Goal: Task Accomplishment & Management: Manage account settings

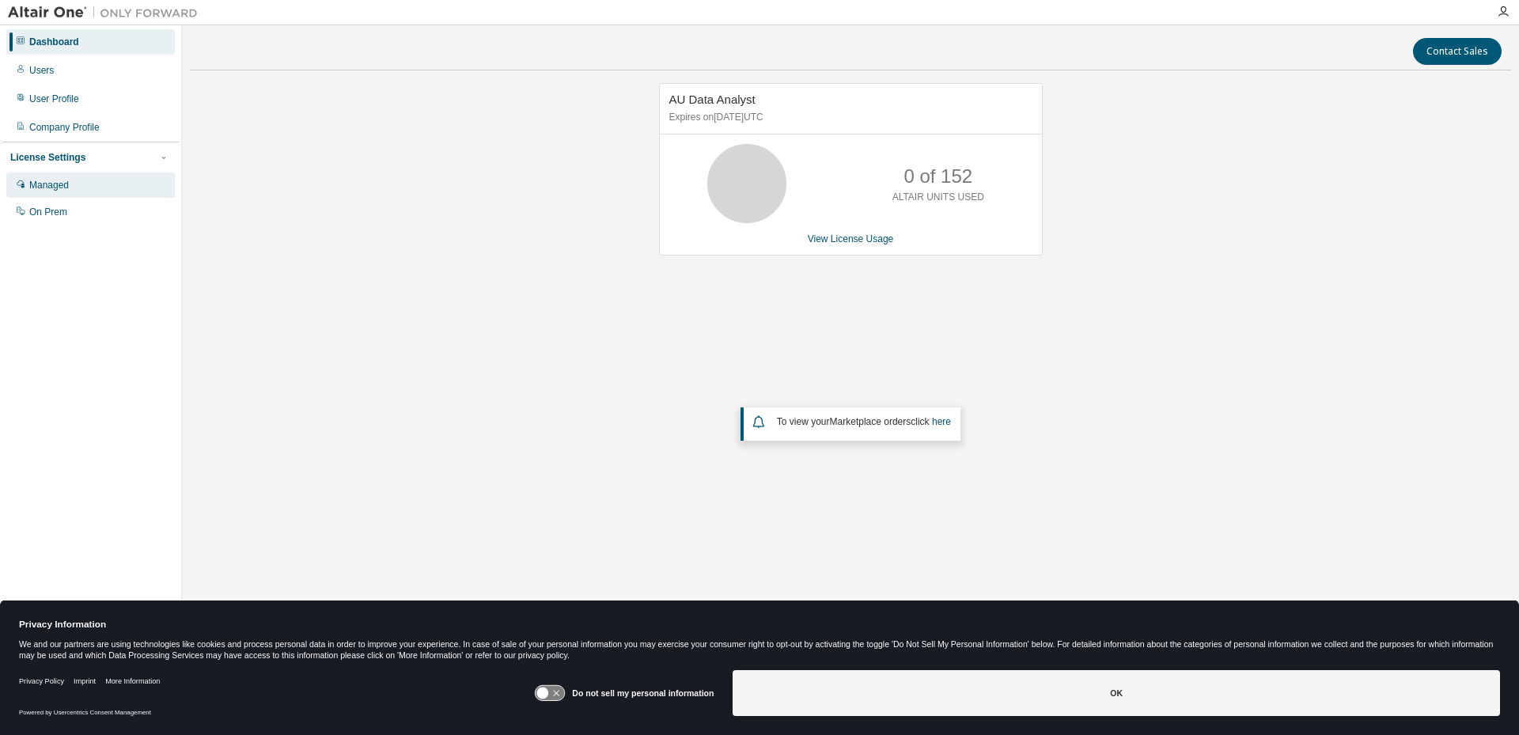
click at [55, 184] on div "Managed" at bounding box center [49, 185] width 40 height 13
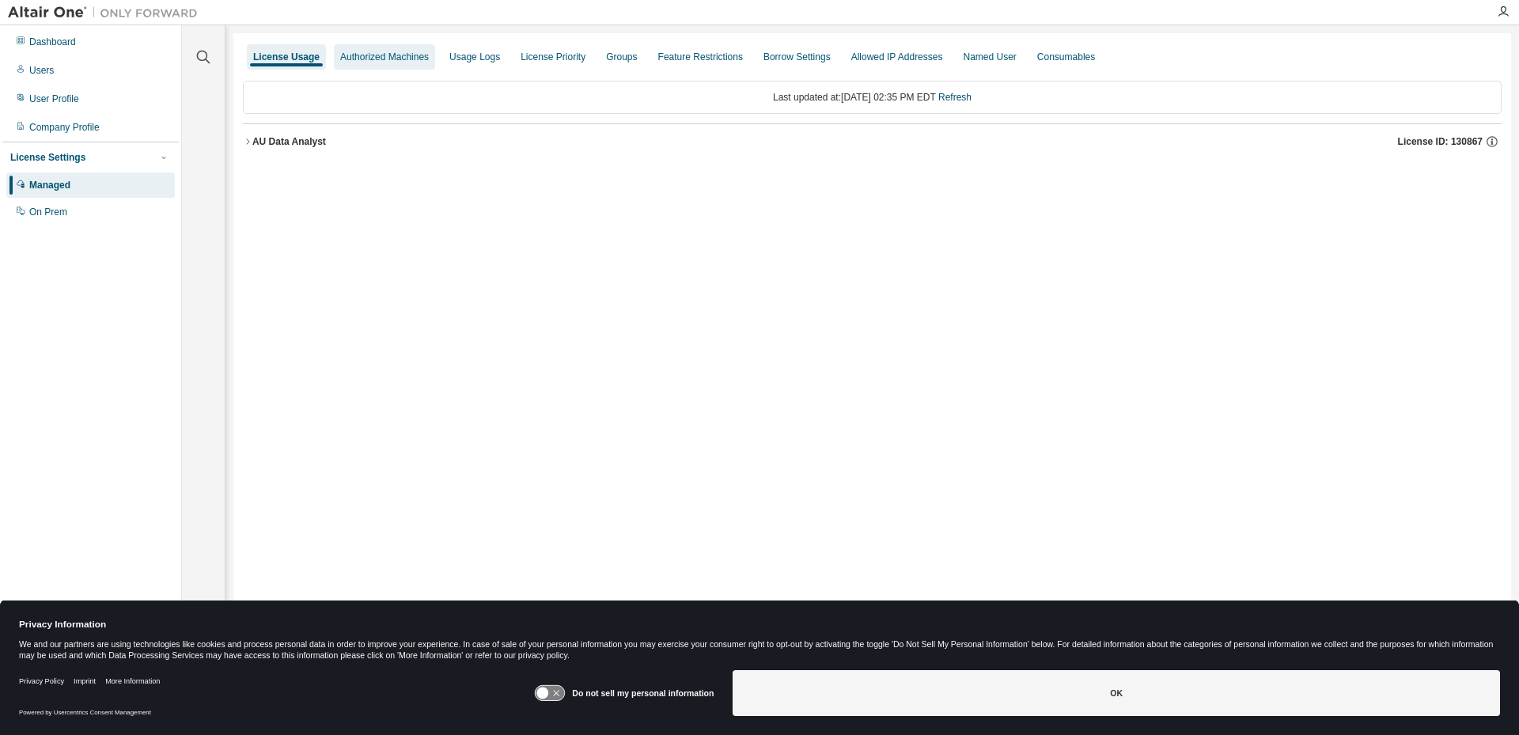
click at [365, 56] on div "Authorized Machines" at bounding box center [384, 57] width 89 height 13
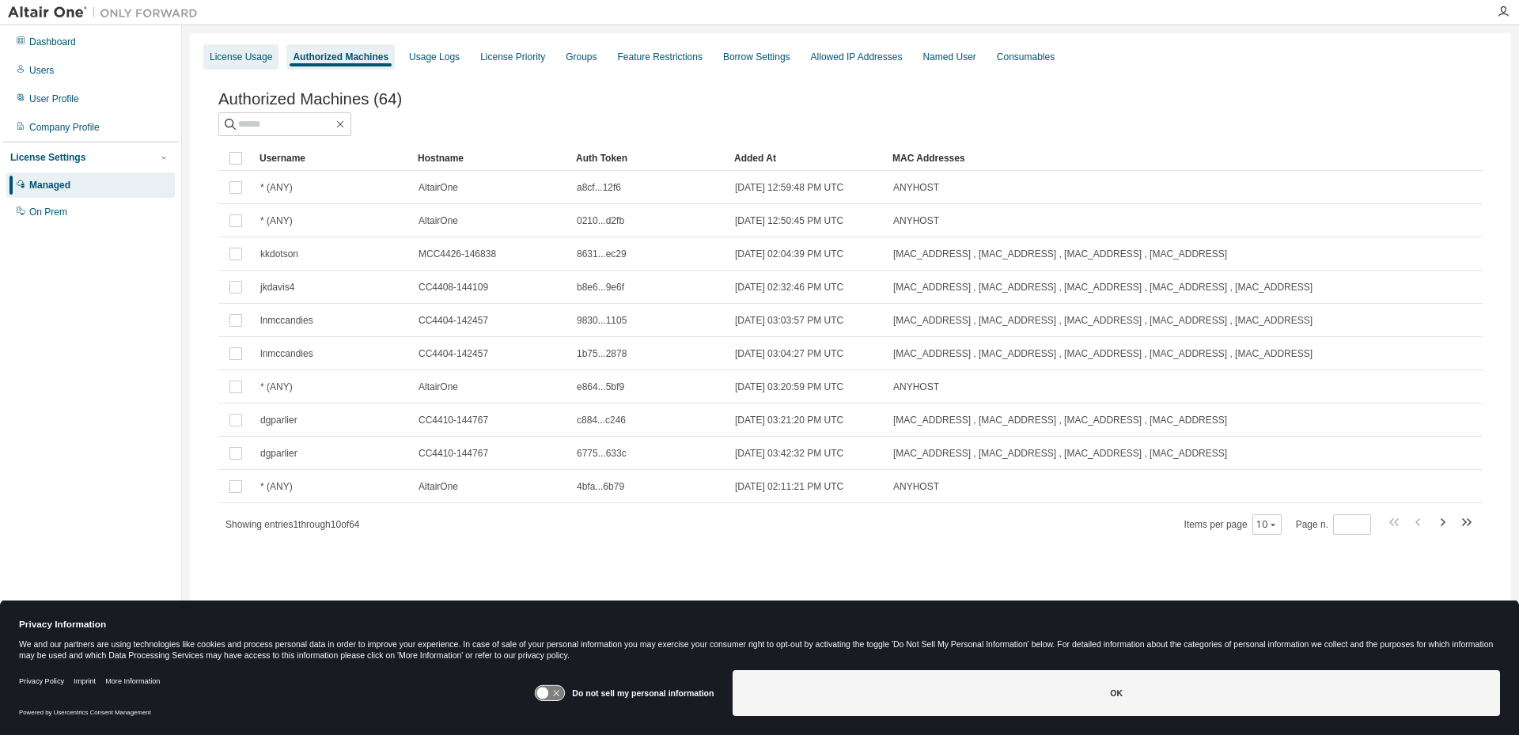
click at [249, 55] on div "License Usage" at bounding box center [241, 57] width 62 height 13
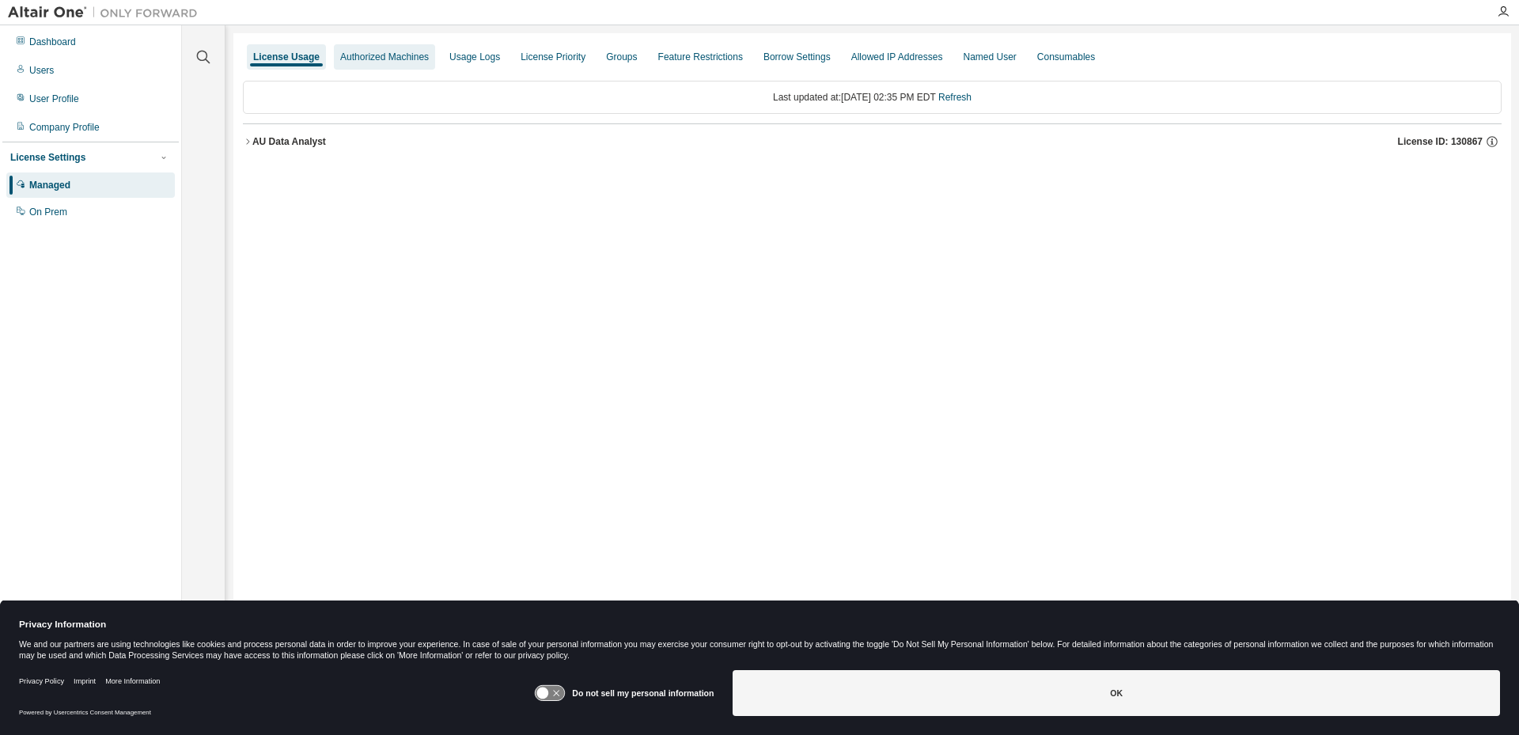
click at [373, 51] on div "Authorized Machines" at bounding box center [384, 57] width 89 height 13
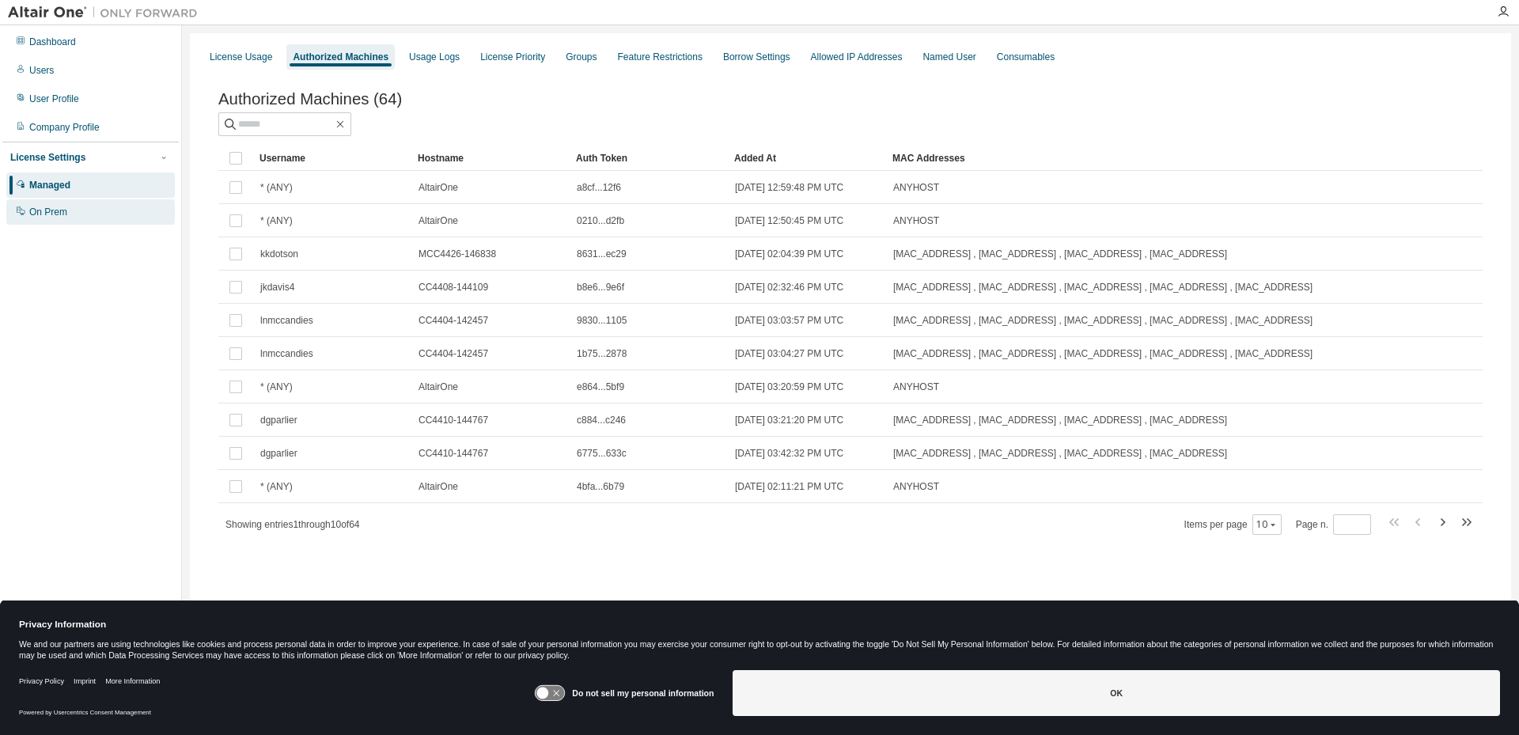
click at [46, 214] on div "On Prem" at bounding box center [48, 212] width 38 height 13
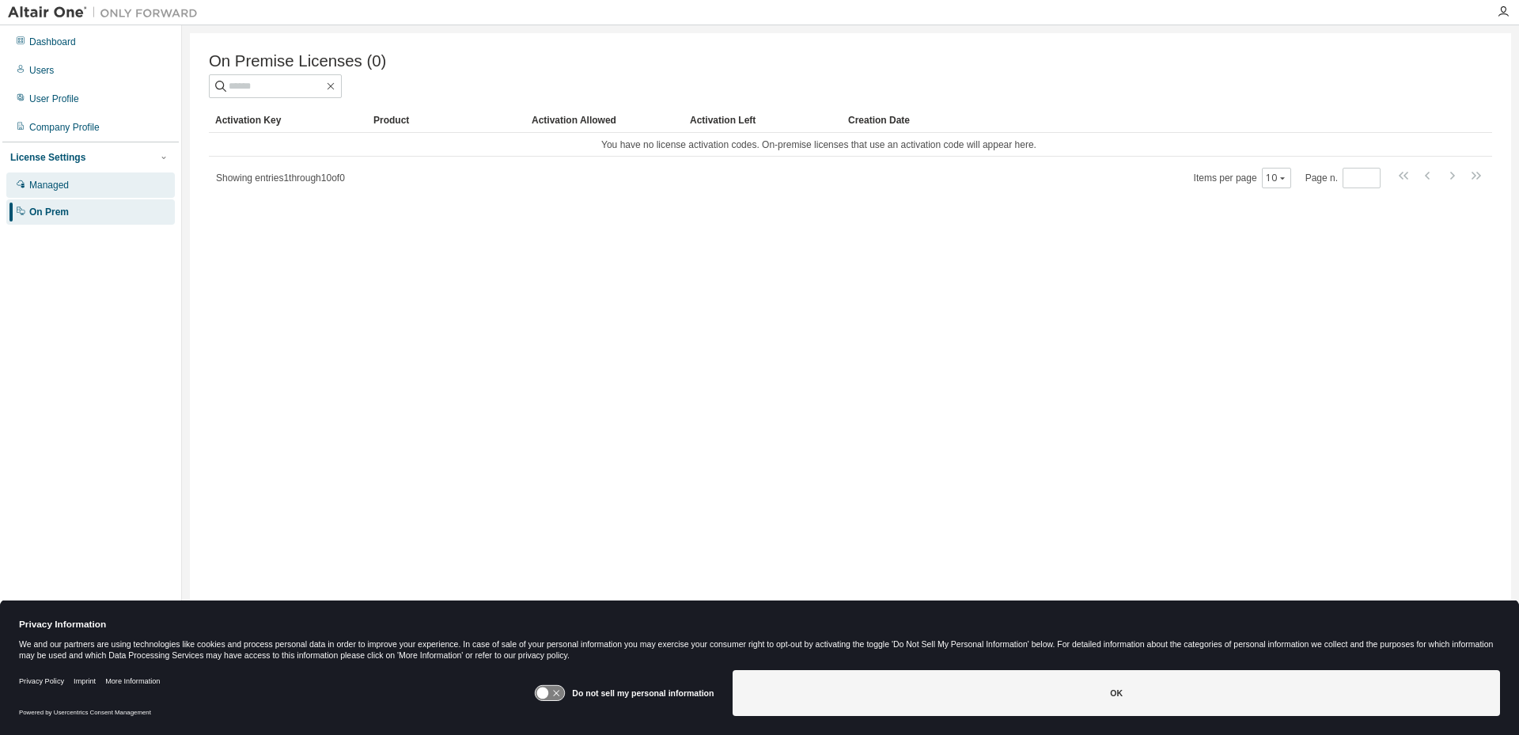
click at [52, 187] on div "Managed" at bounding box center [49, 185] width 40 height 13
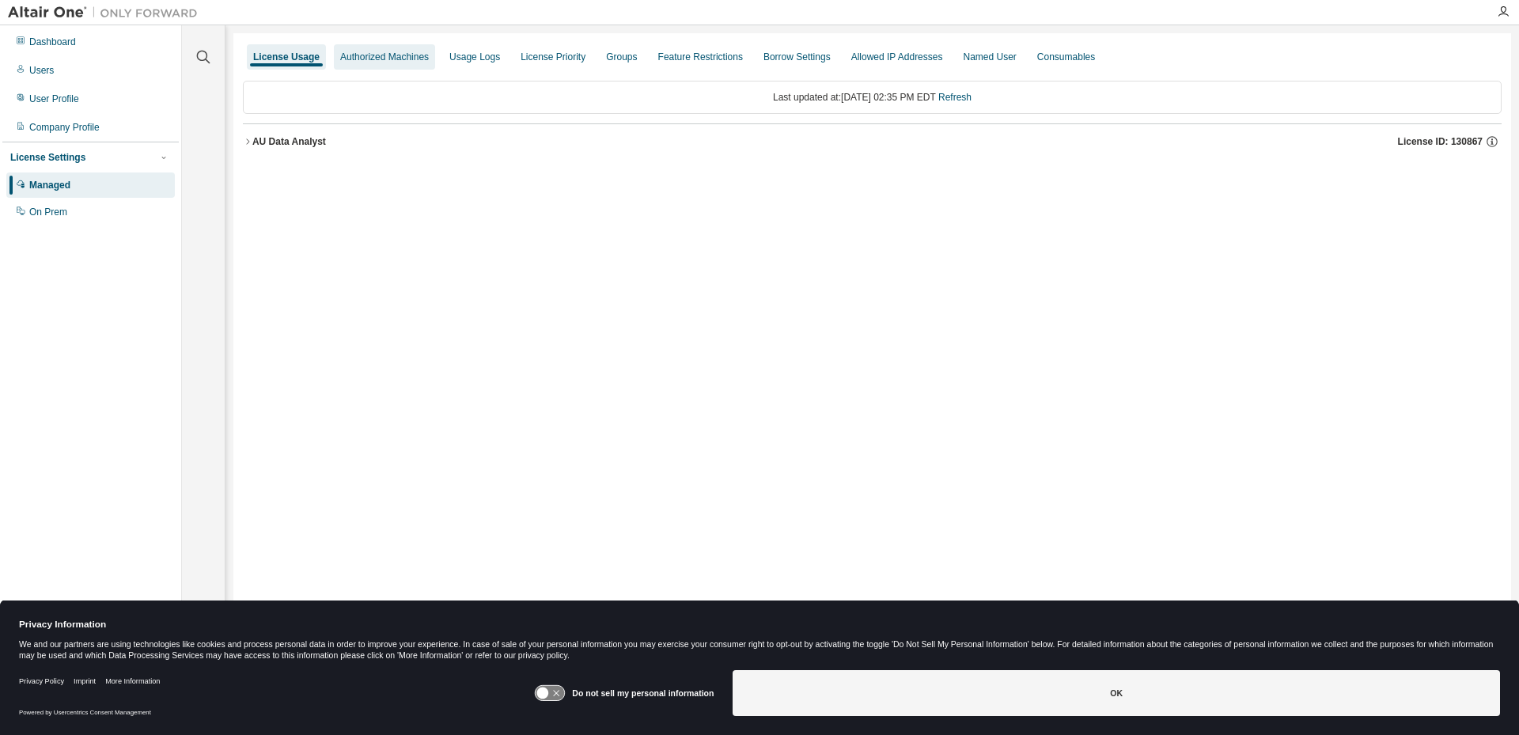
click at [400, 58] on div "Authorized Machines" at bounding box center [384, 57] width 89 height 13
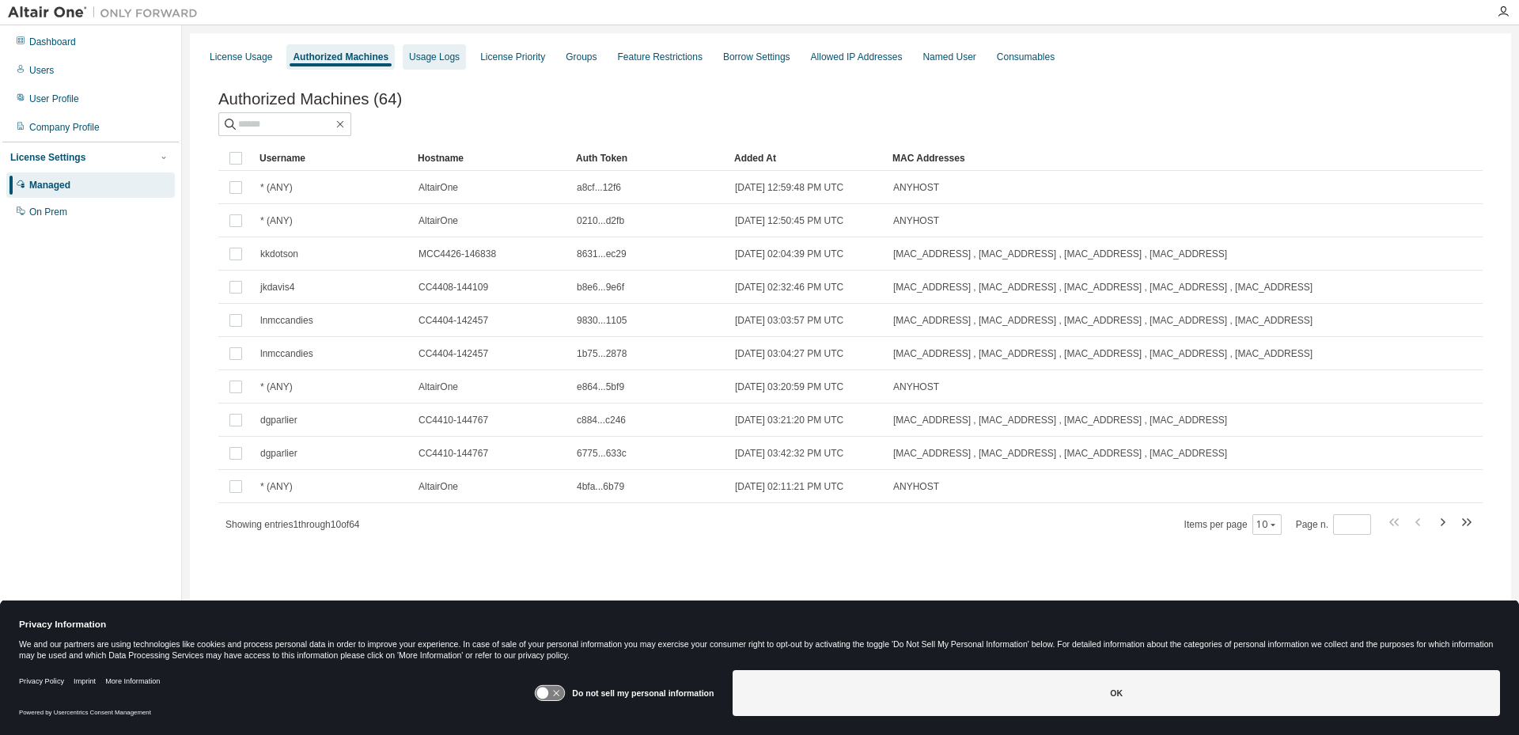
click at [445, 58] on div "Usage Logs" at bounding box center [434, 57] width 51 height 13
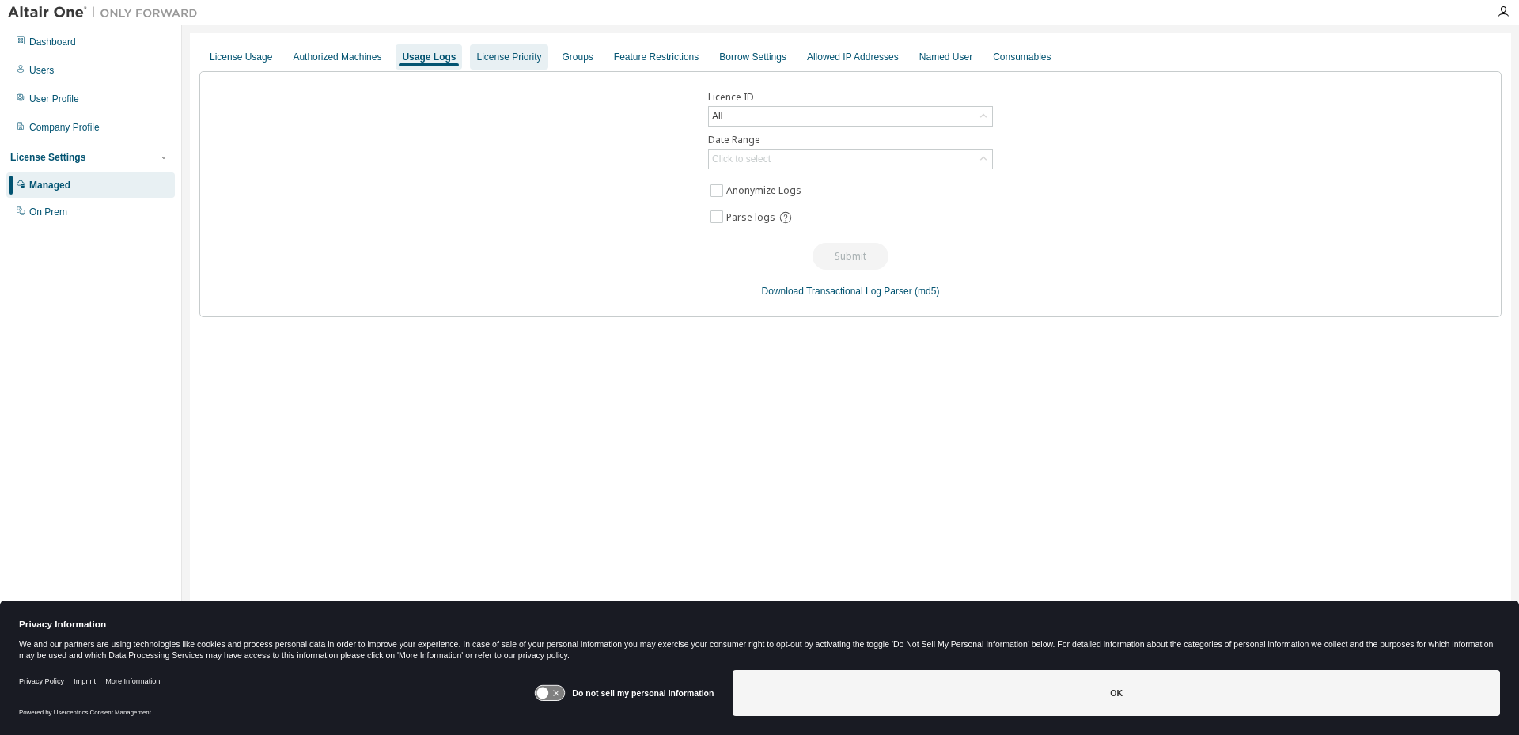
click at [509, 58] on div "License Priority" at bounding box center [508, 57] width 65 height 13
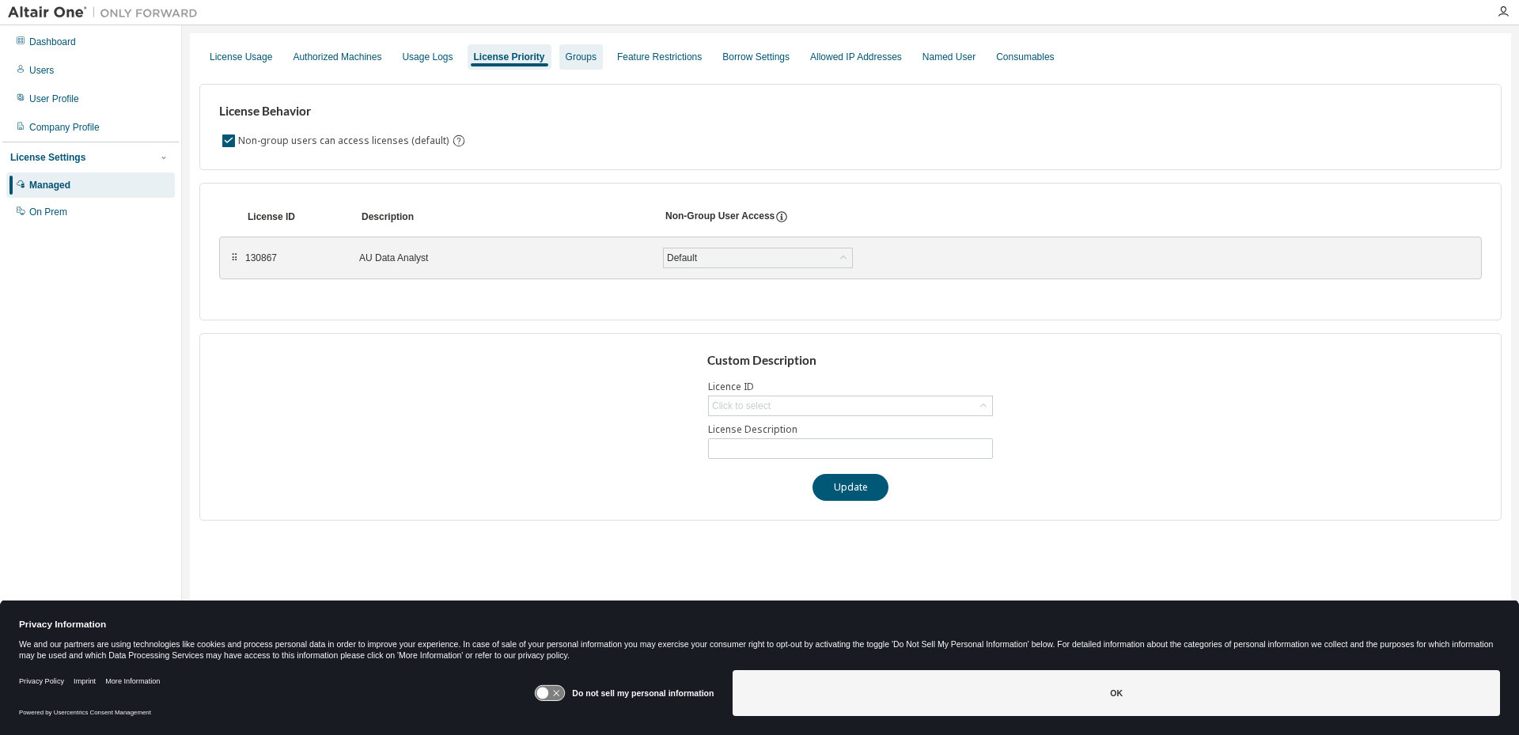
click at [581, 57] on div "Groups" at bounding box center [581, 57] width 31 height 13
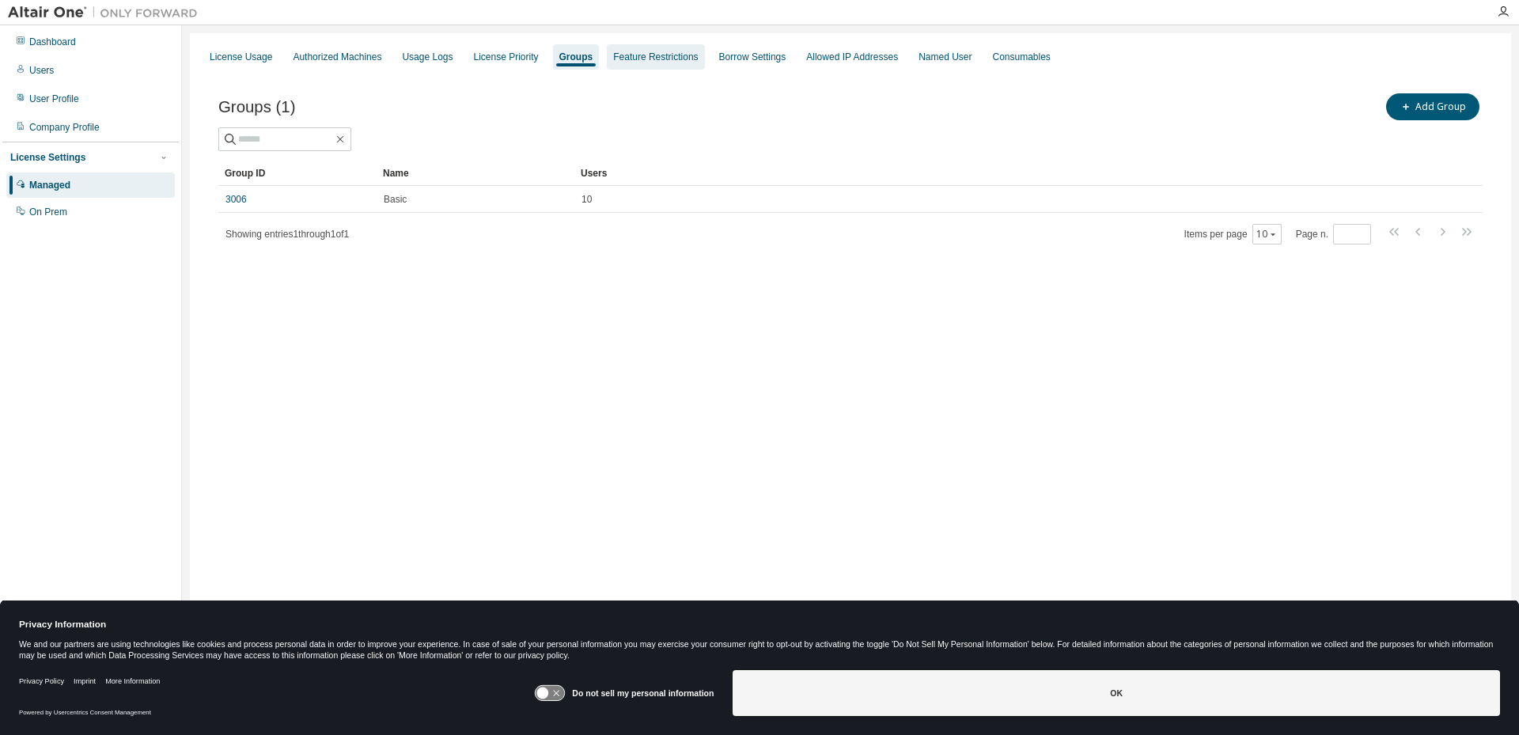
click at [653, 57] on div "Feature Restrictions" at bounding box center [655, 57] width 85 height 13
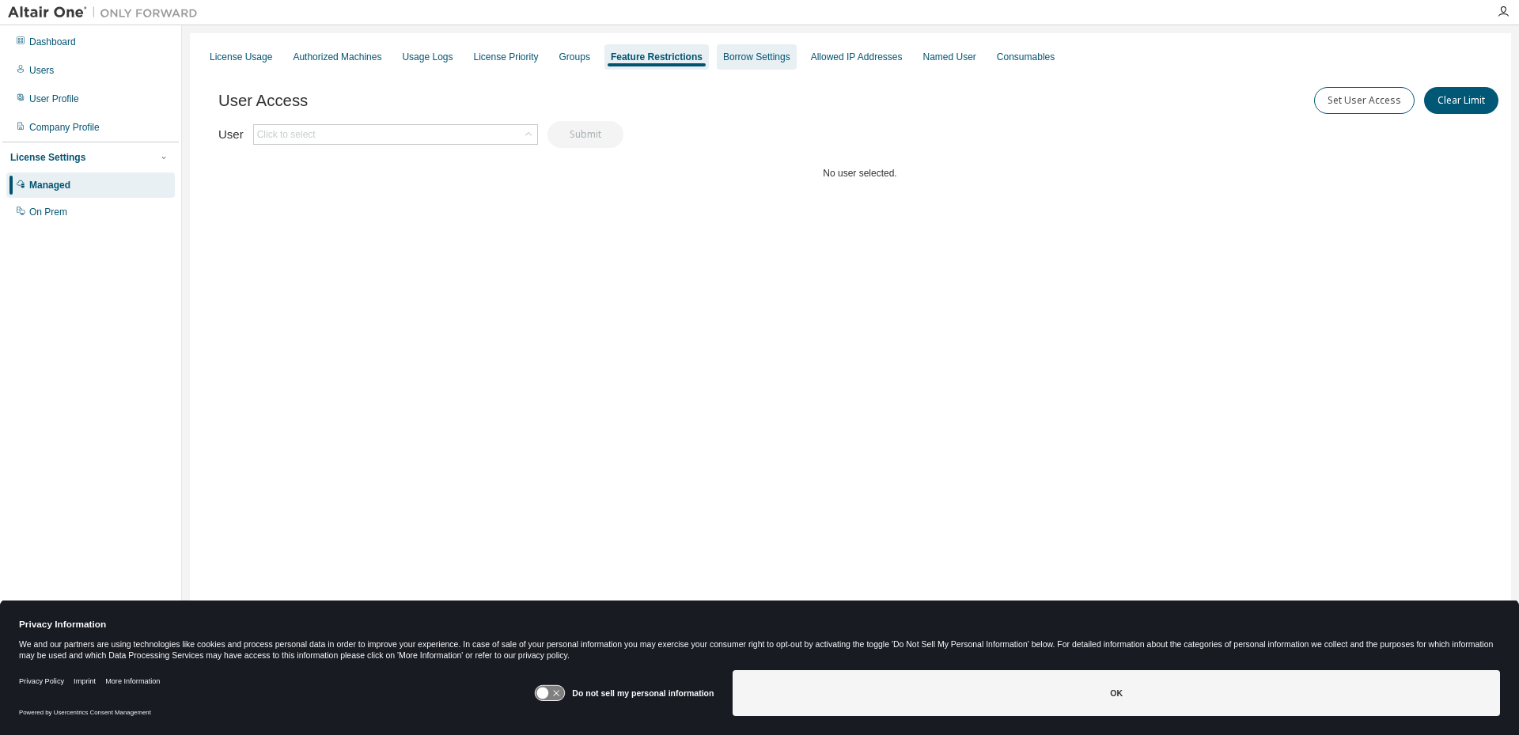
click at [741, 57] on div "Borrow Settings" at bounding box center [756, 57] width 67 height 13
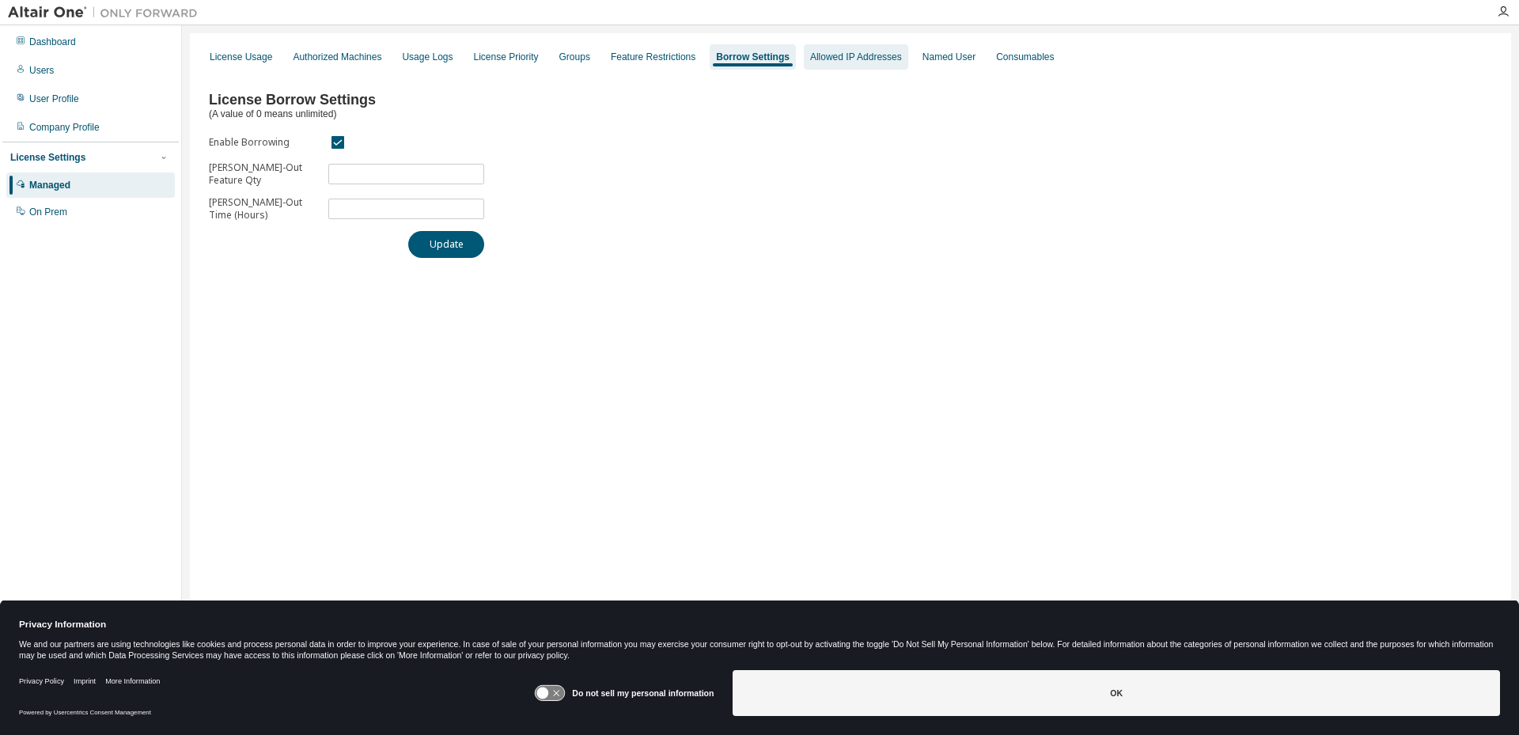
click at [827, 59] on div "Allowed IP Addresses" at bounding box center [856, 57] width 92 height 13
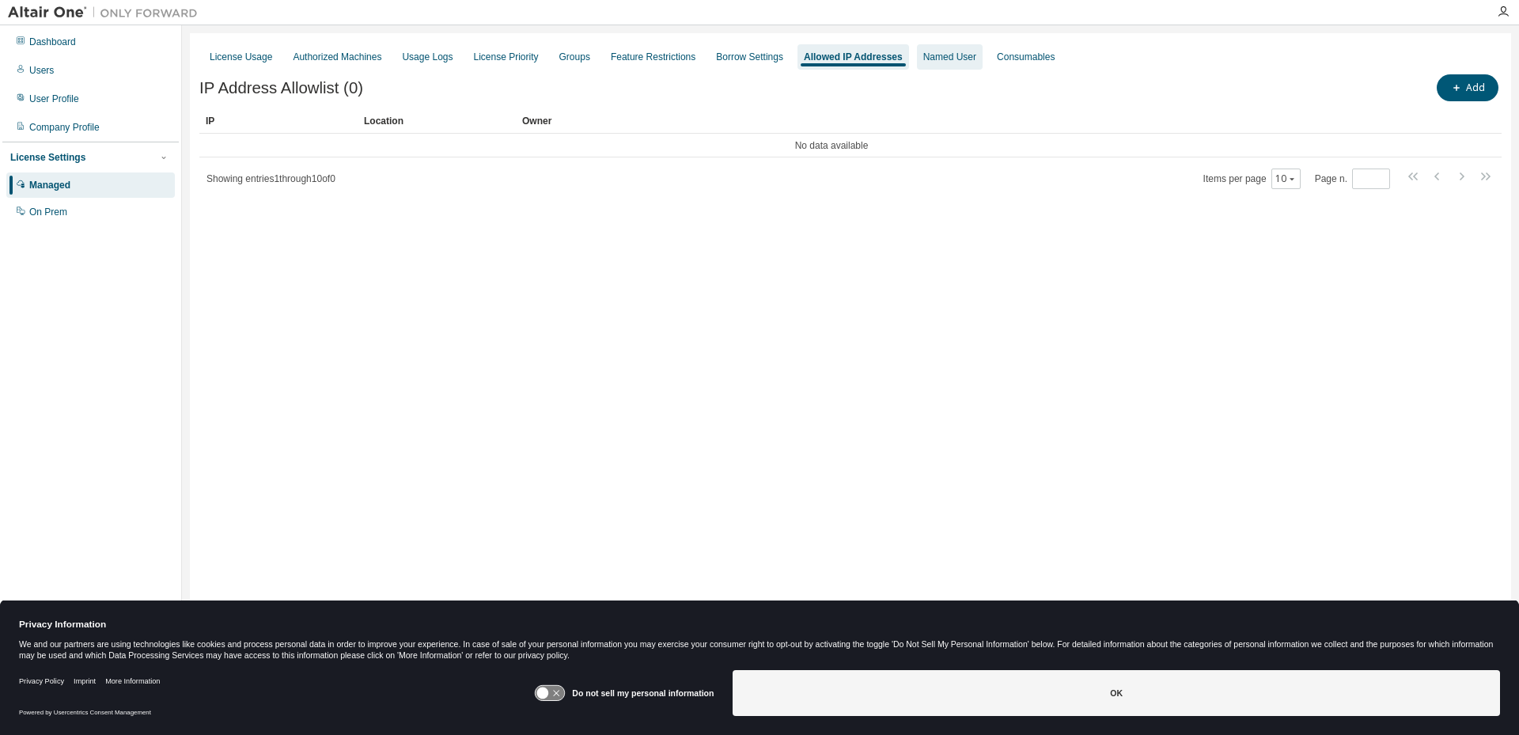
click at [917, 65] on div "Named User" at bounding box center [950, 56] width 66 height 25
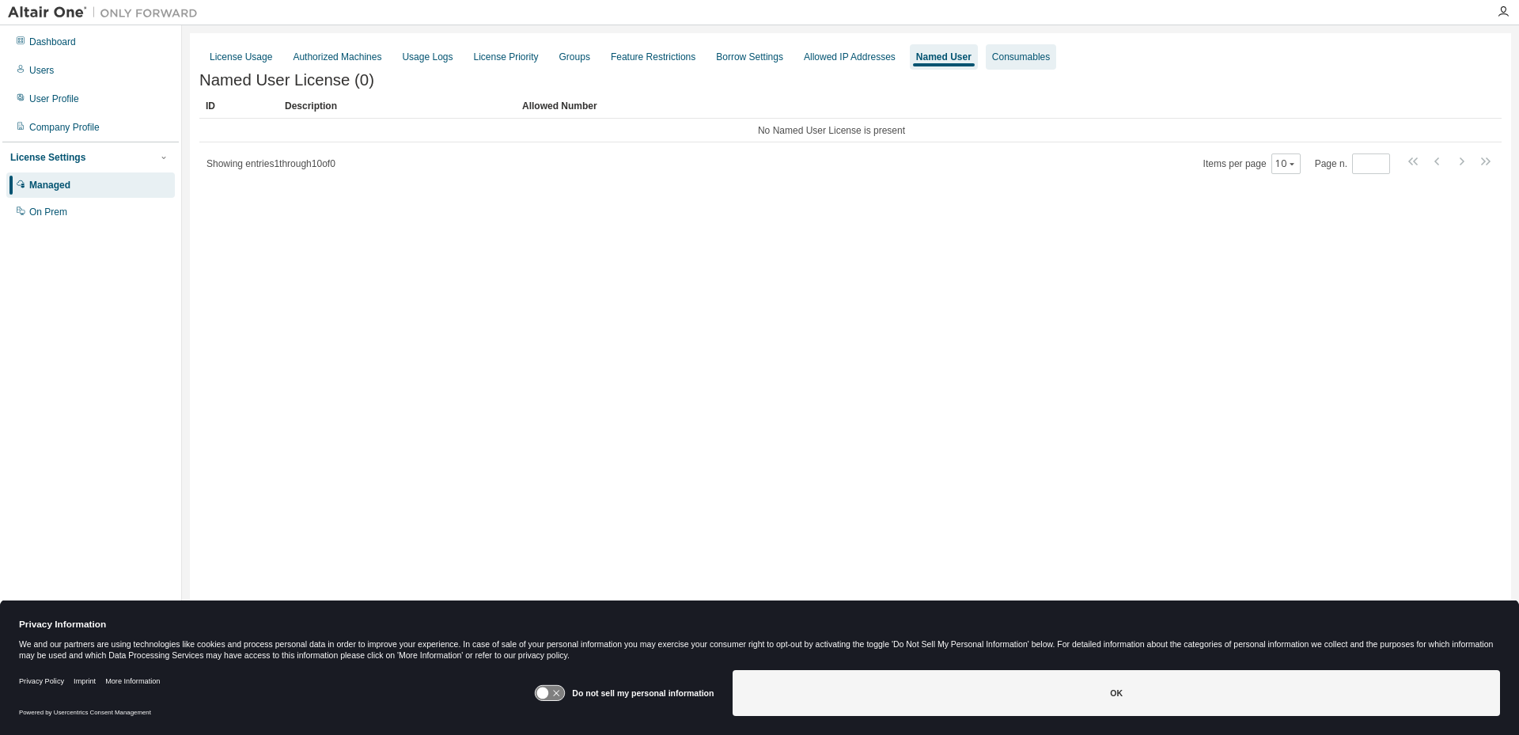
click at [1007, 57] on div "Consumables" at bounding box center [1021, 57] width 58 height 13
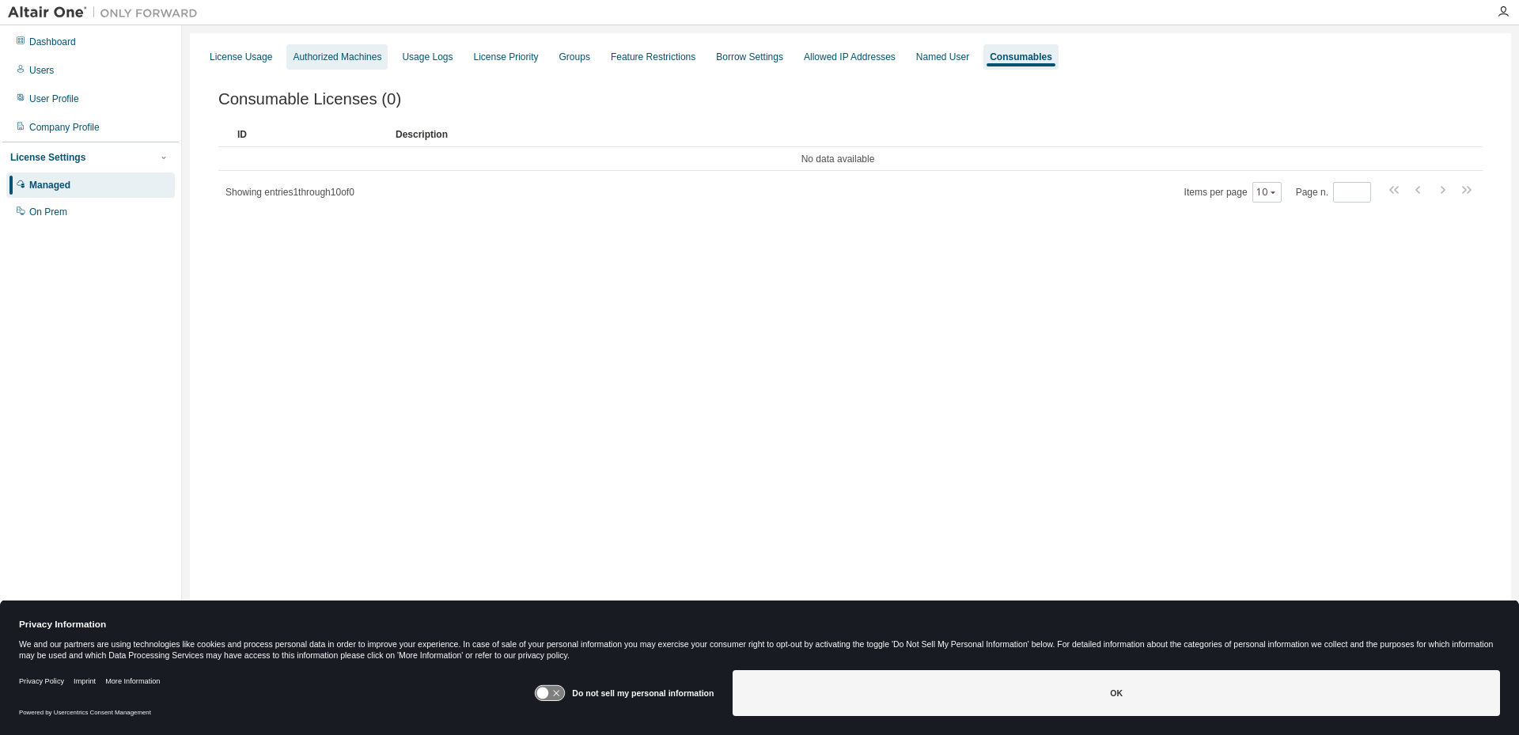
click at [328, 60] on div "Authorized Machines" at bounding box center [337, 57] width 89 height 13
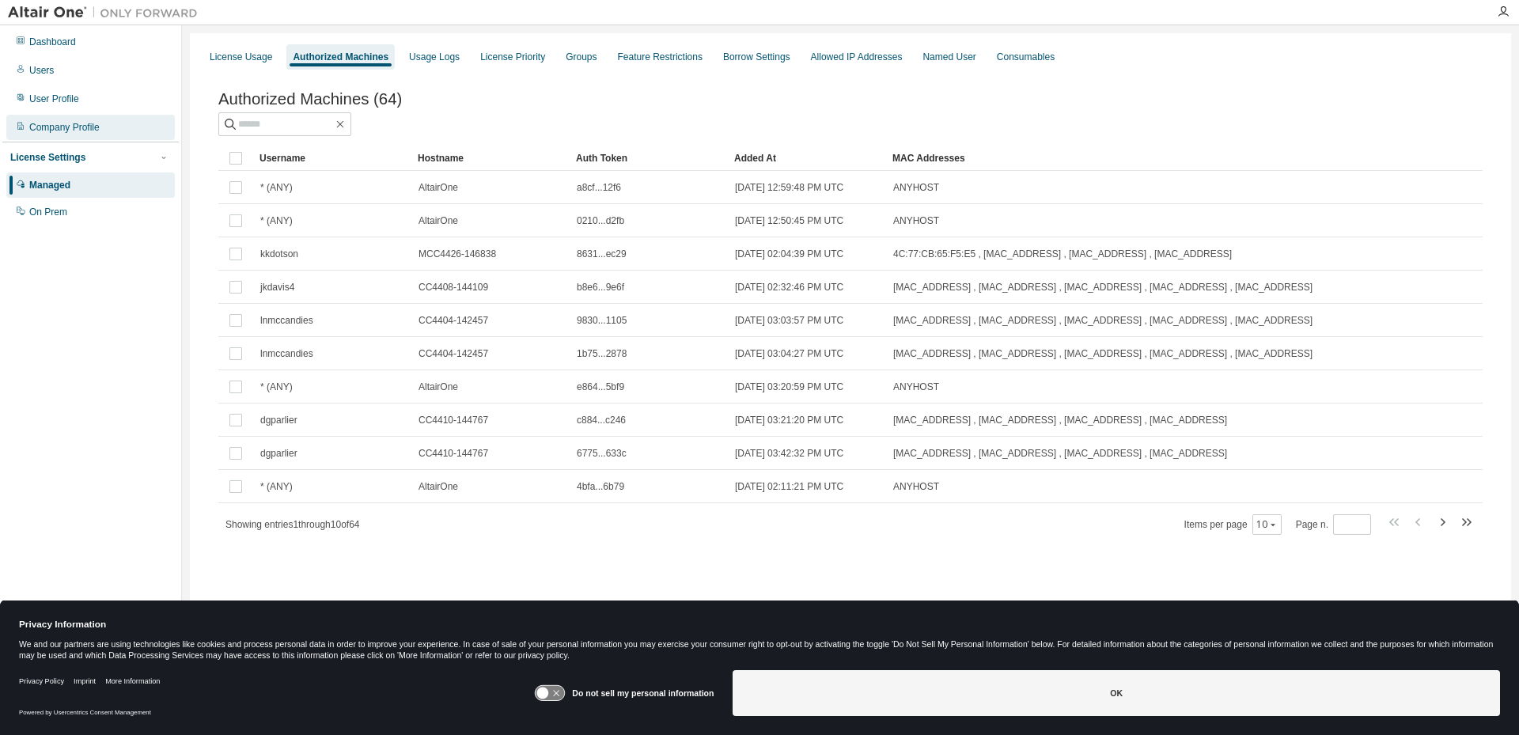
click at [67, 128] on div "Company Profile" at bounding box center [64, 127] width 70 height 13
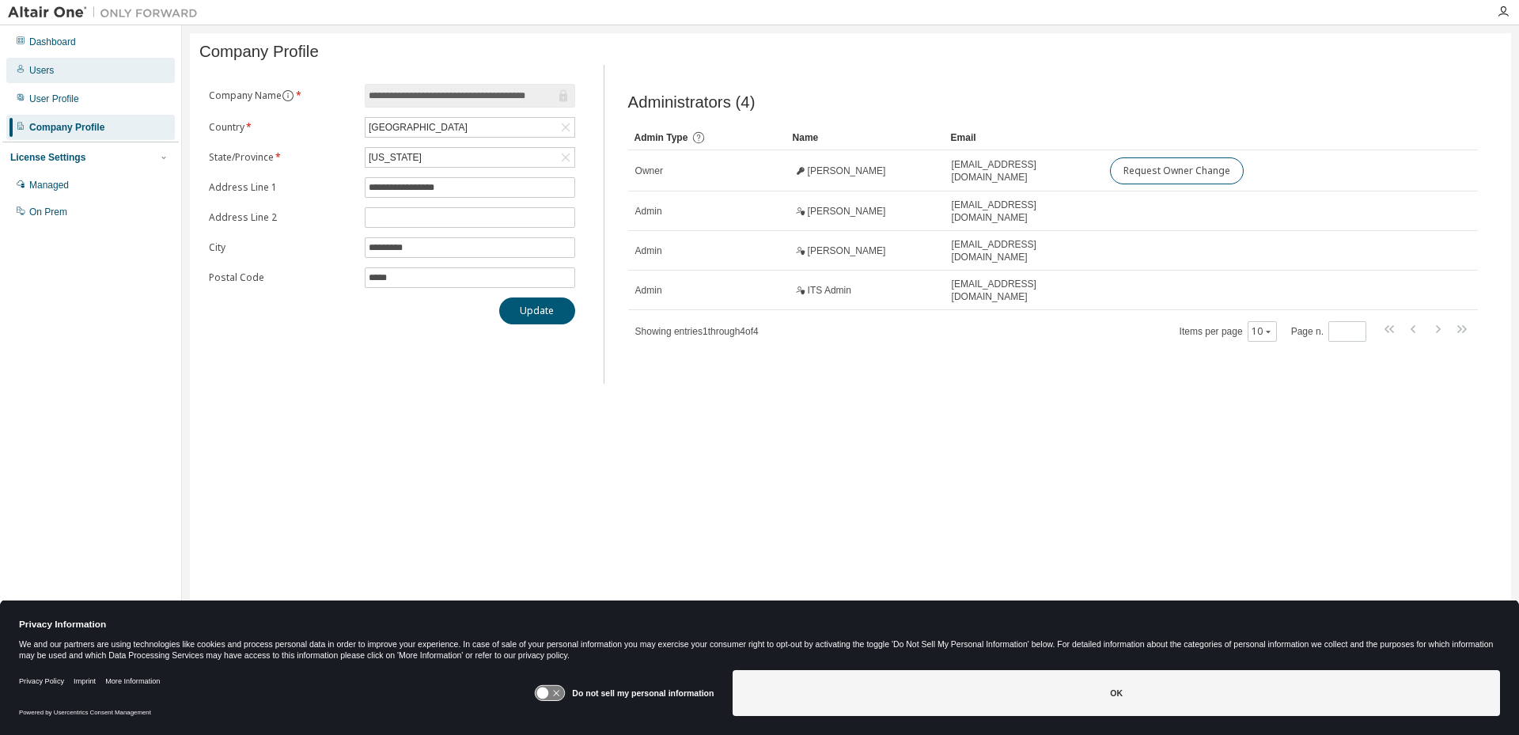
click at [43, 68] on div "Users" at bounding box center [41, 70] width 25 height 13
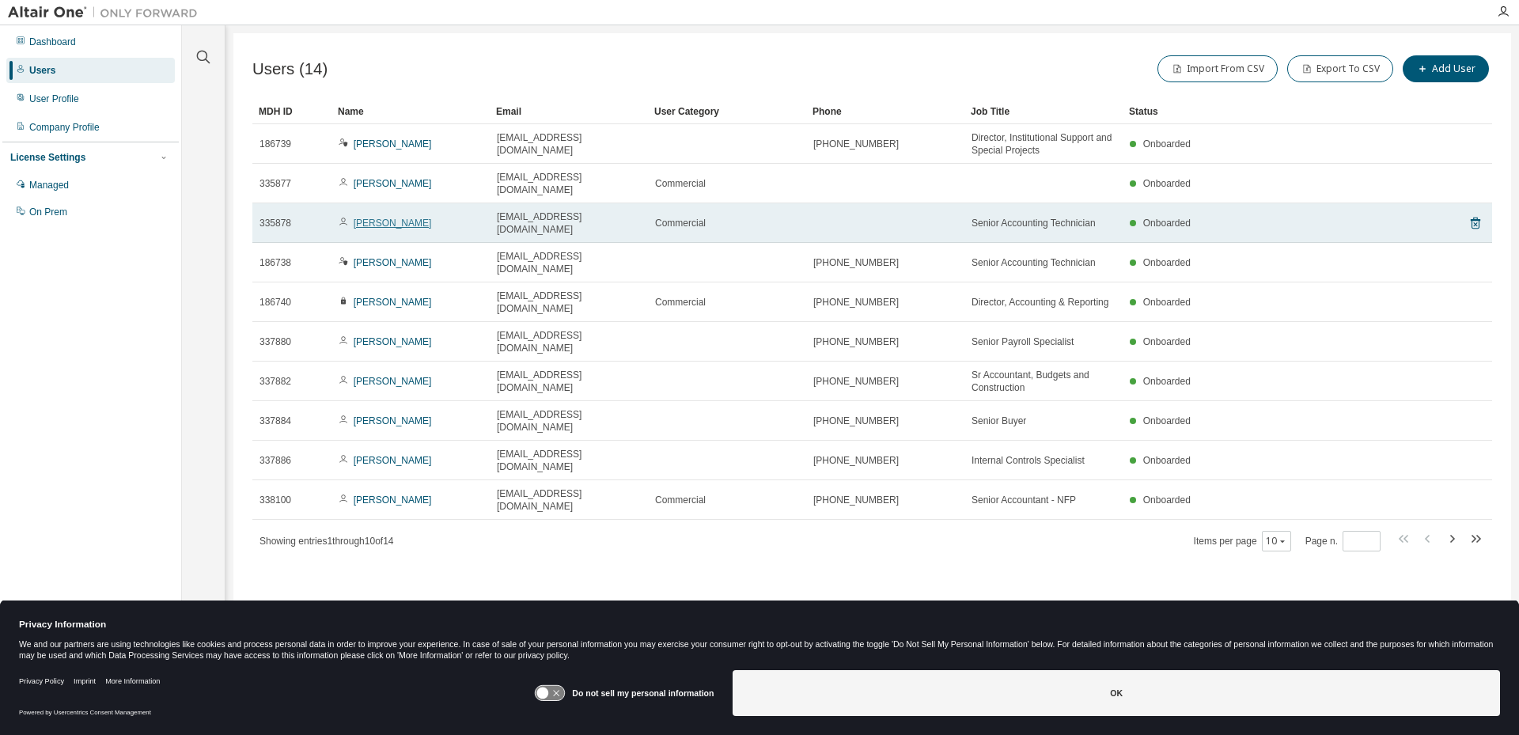
click at [395, 218] on link "[PERSON_NAME]" at bounding box center [393, 223] width 78 height 11
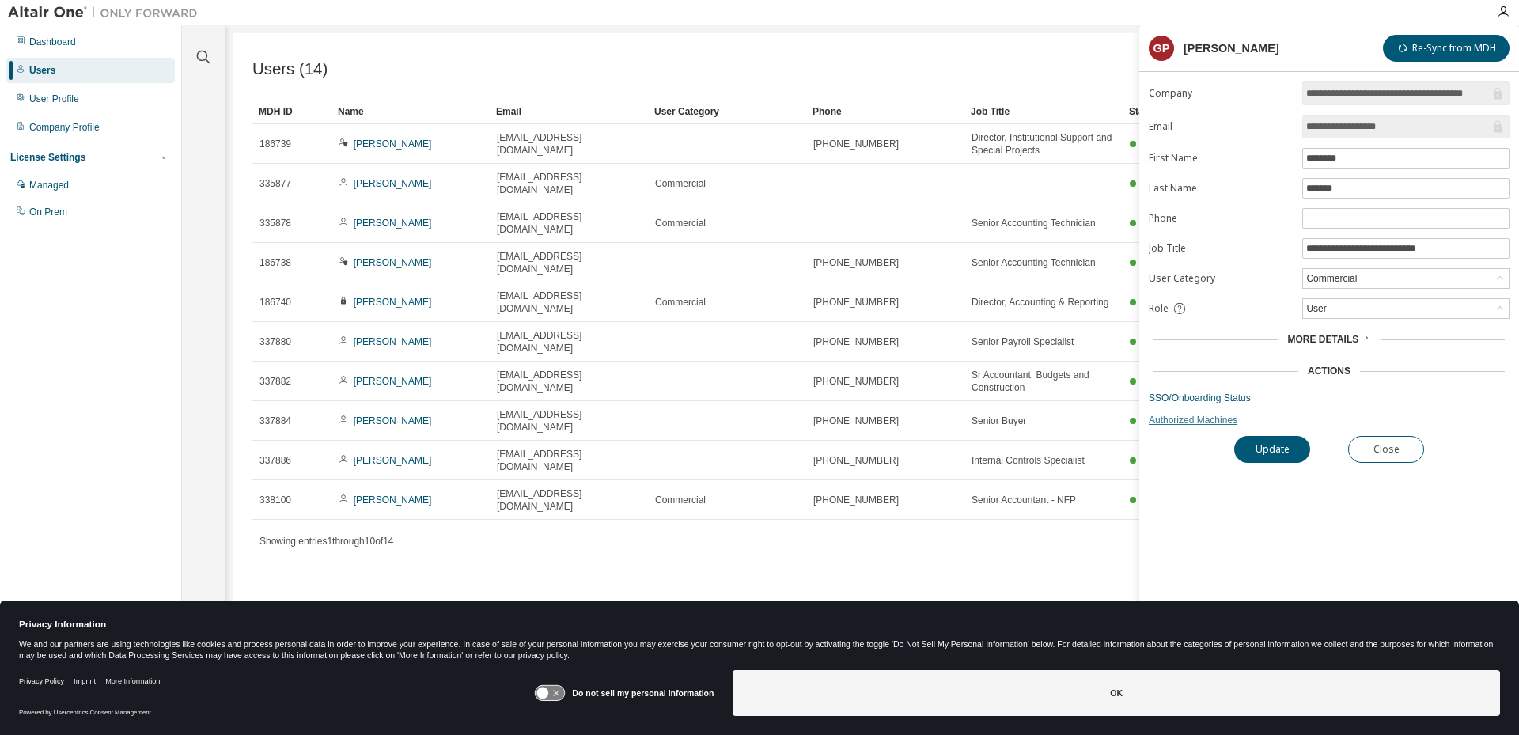
click at [1208, 417] on link "Authorized Machines" at bounding box center [1328, 420] width 361 height 13
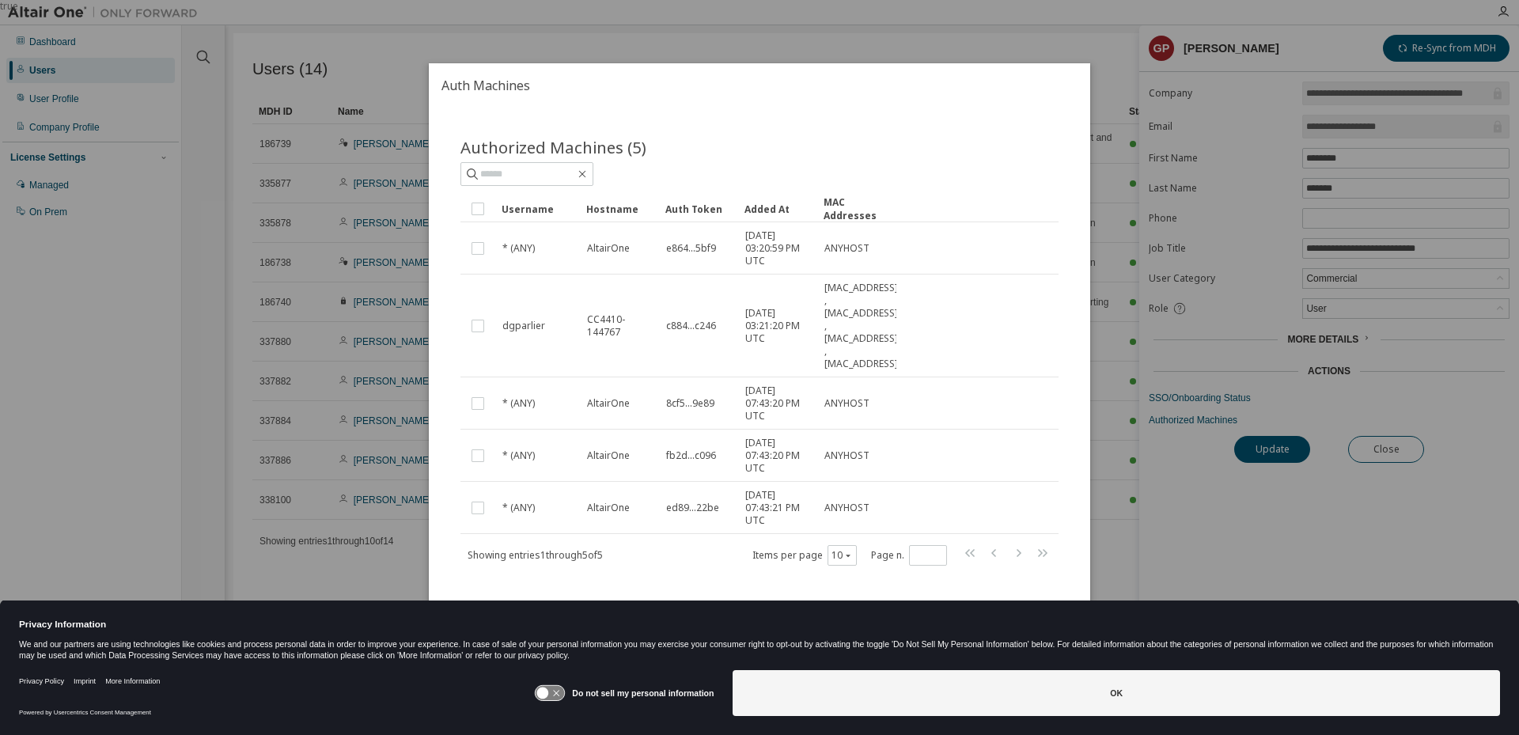
click at [51, 42] on div "true" at bounding box center [759, 367] width 1519 height 735
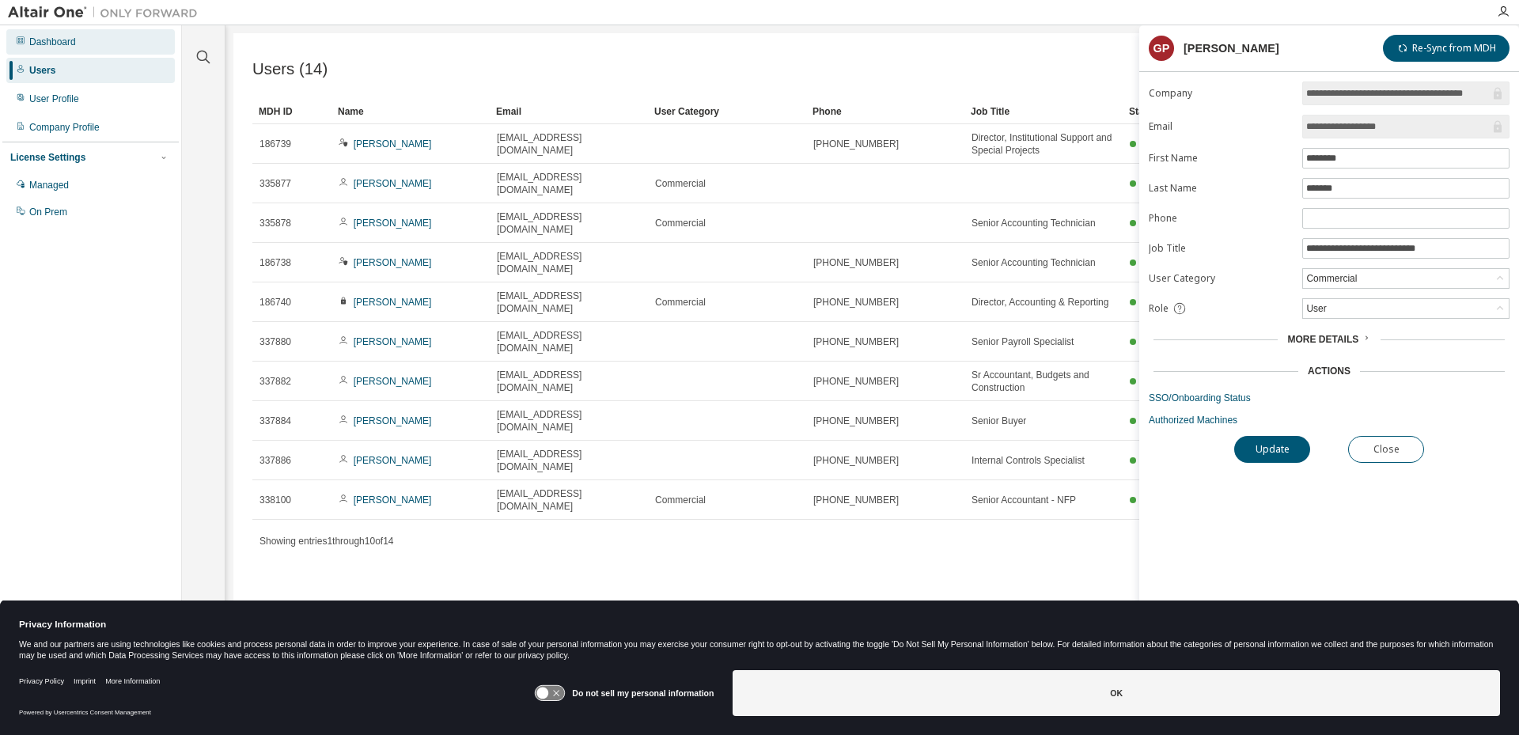
click at [44, 36] on div "Dashboard" at bounding box center [52, 42] width 47 height 13
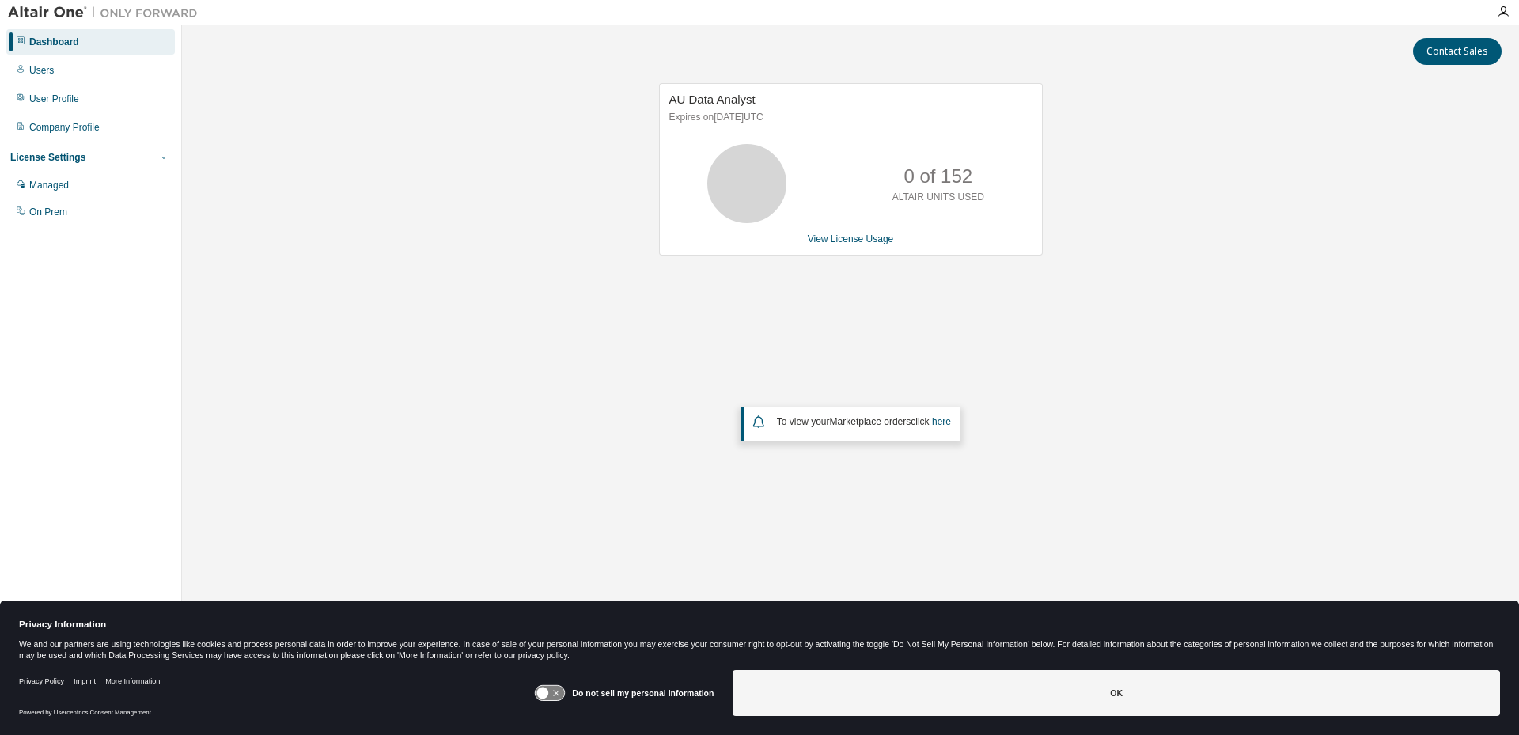
click at [168, 158] on span "button" at bounding box center [163, 157] width 13 height 13
click at [46, 213] on div "On Prem" at bounding box center [48, 212] width 38 height 13
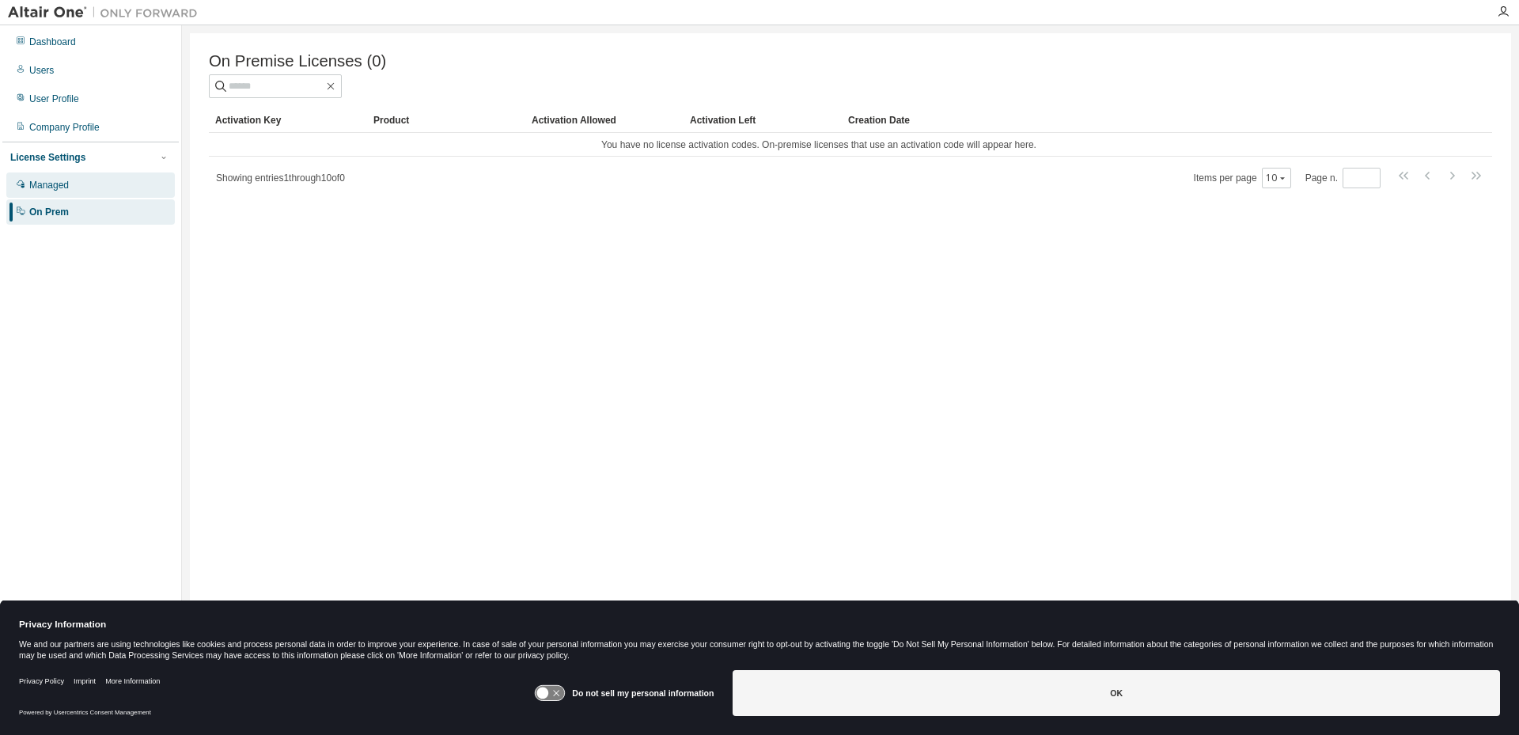
click at [44, 187] on div "Managed" at bounding box center [49, 185] width 40 height 13
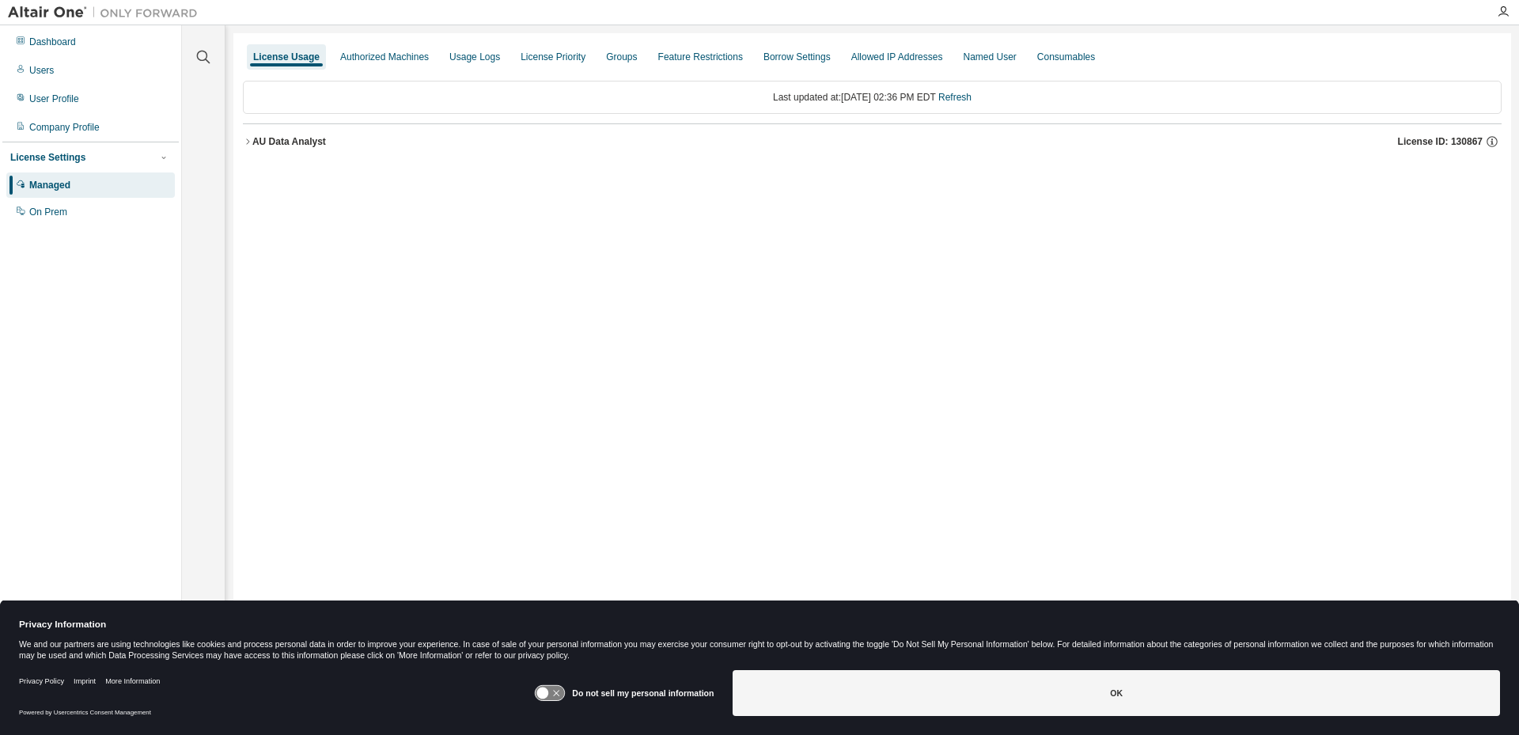
click at [248, 140] on icon "button" at bounding box center [247, 141] width 9 height 9
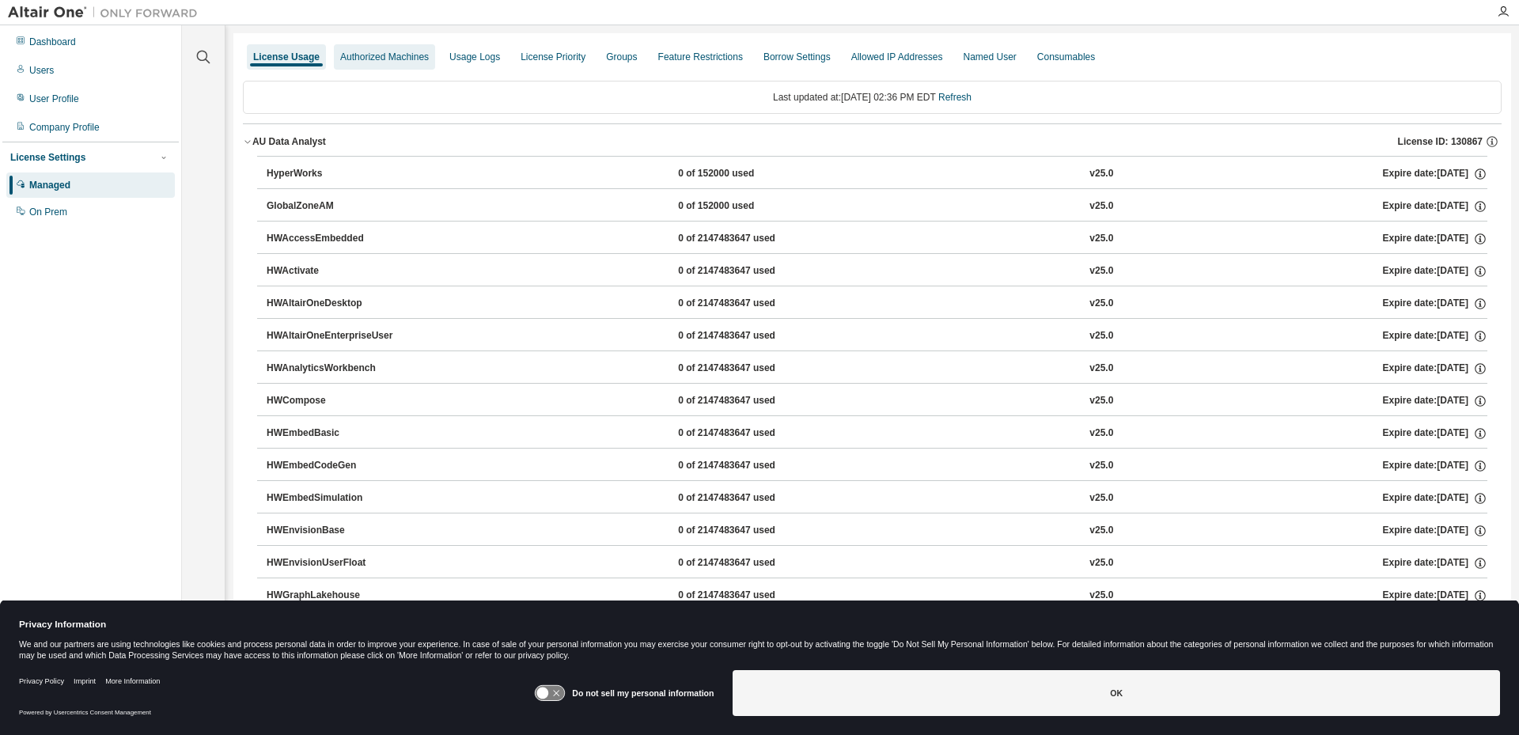
click at [360, 59] on div "Authorized Machines" at bounding box center [384, 57] width 89 height 13
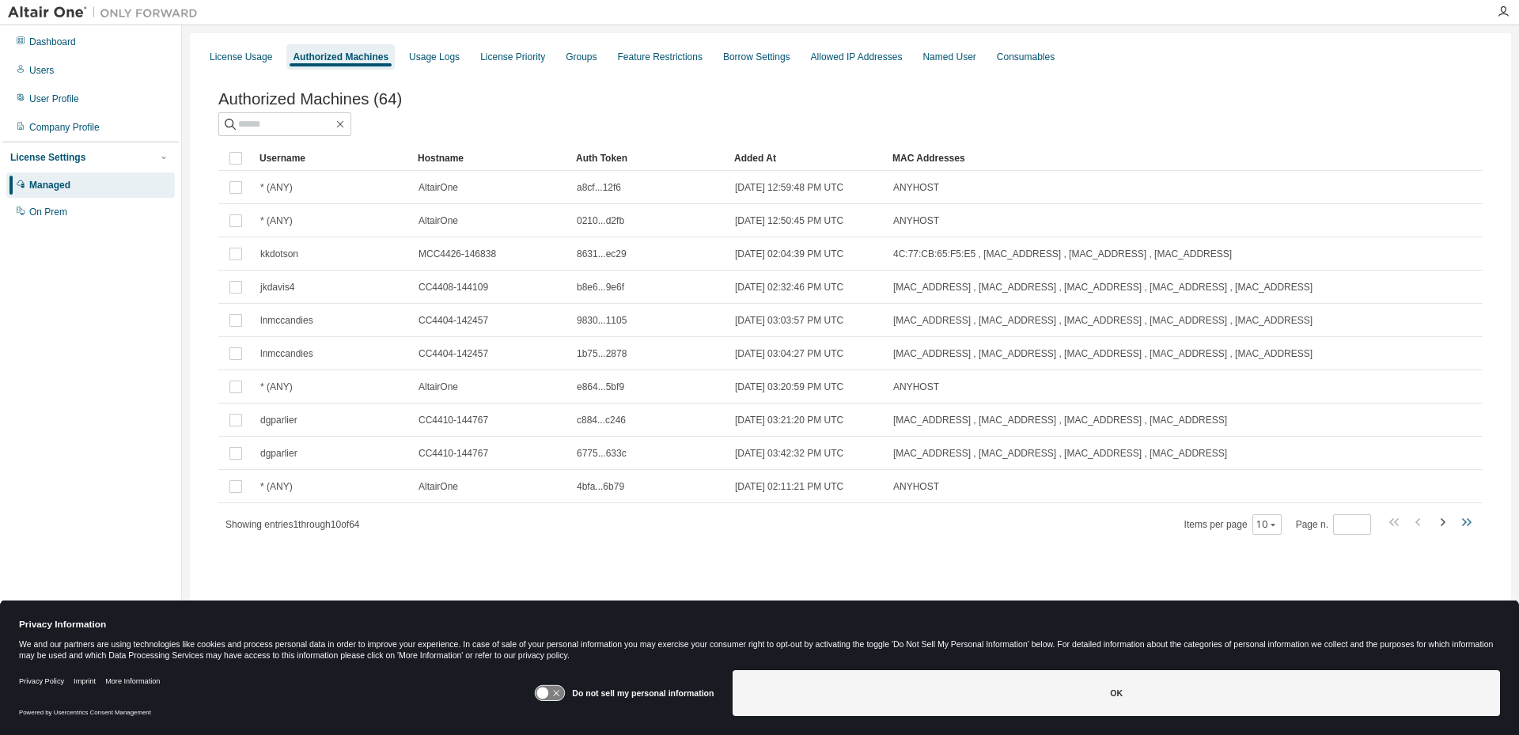
click at [1465, 526] on icon "button" at bounding box center [1464, 522] width 5 height 8
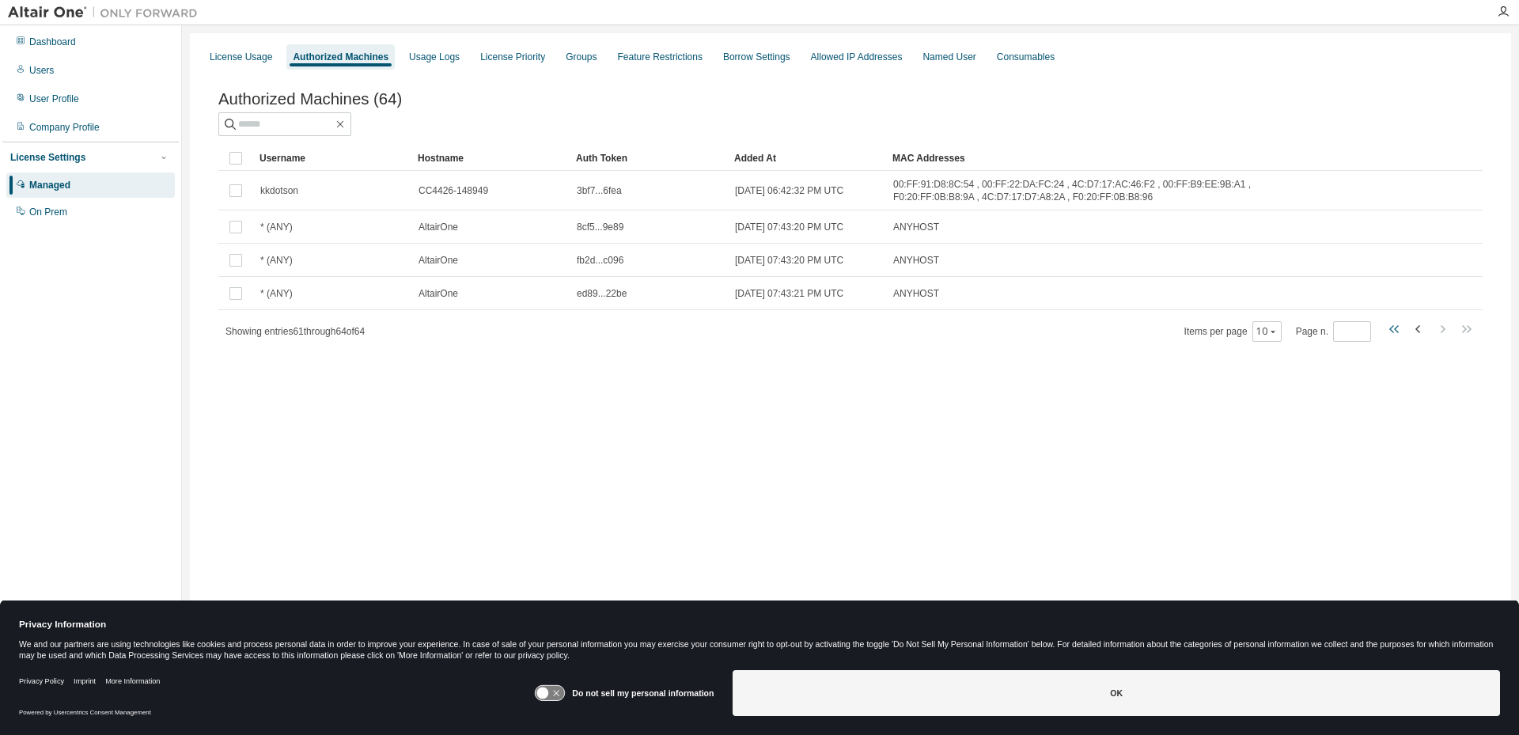
click at [1390, 327] on icon "button" at bounding box center [1394, 329] width 19 height 19
type input "*"
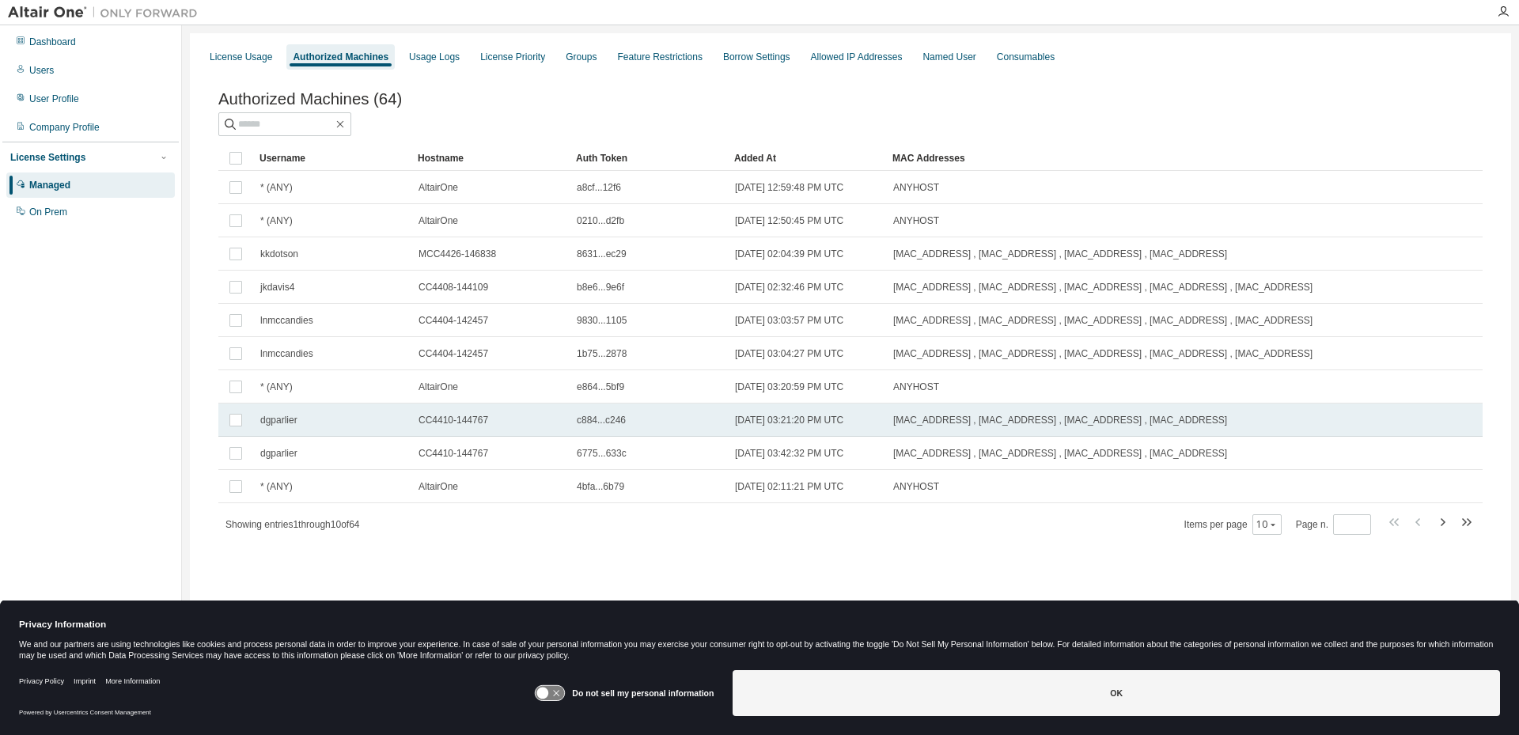
click at [278, 423] on span "dgparlier" at bounding box center [278, 420] width 37 height 13
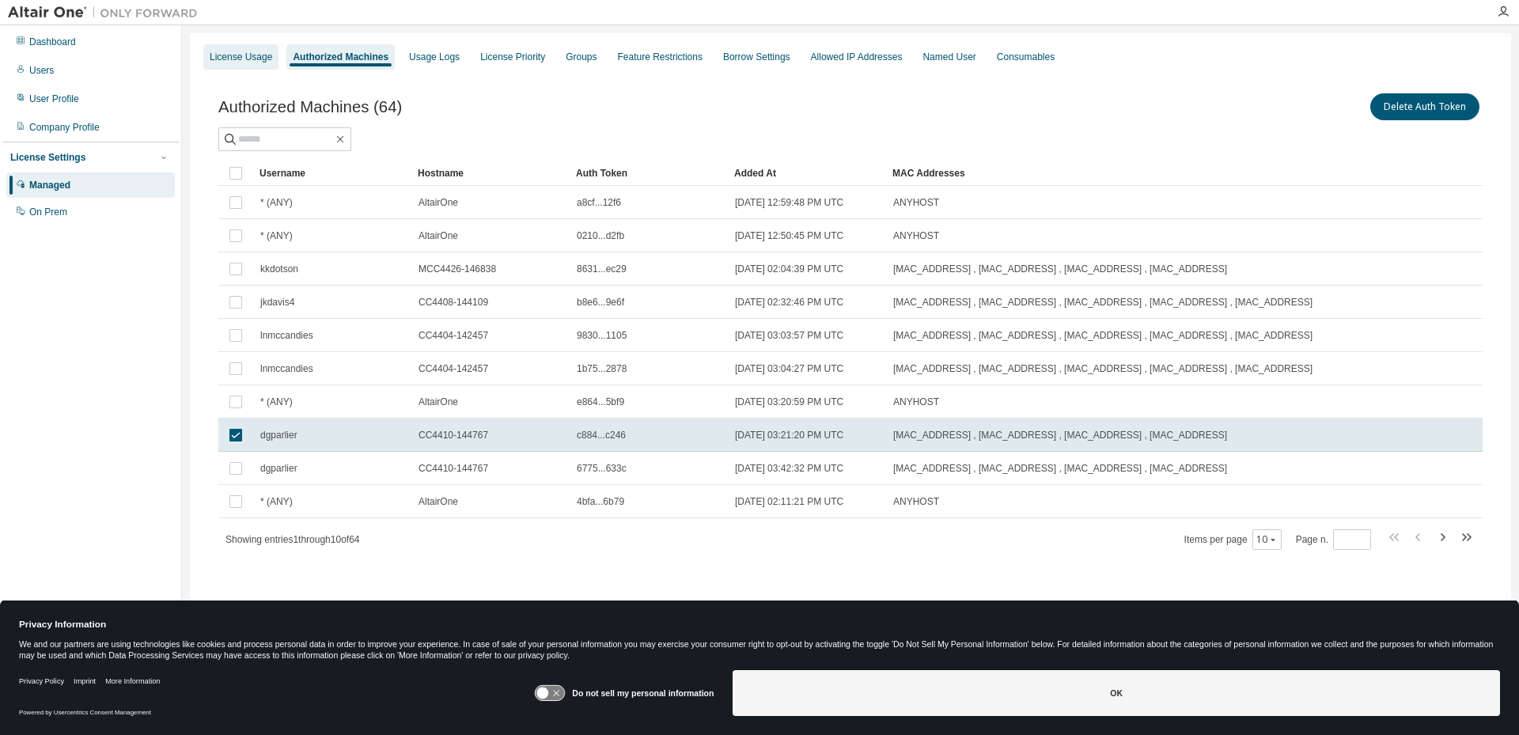
click at [257, 50] on div "License Usage" at bounding box center [240, 56] width 75 height 25
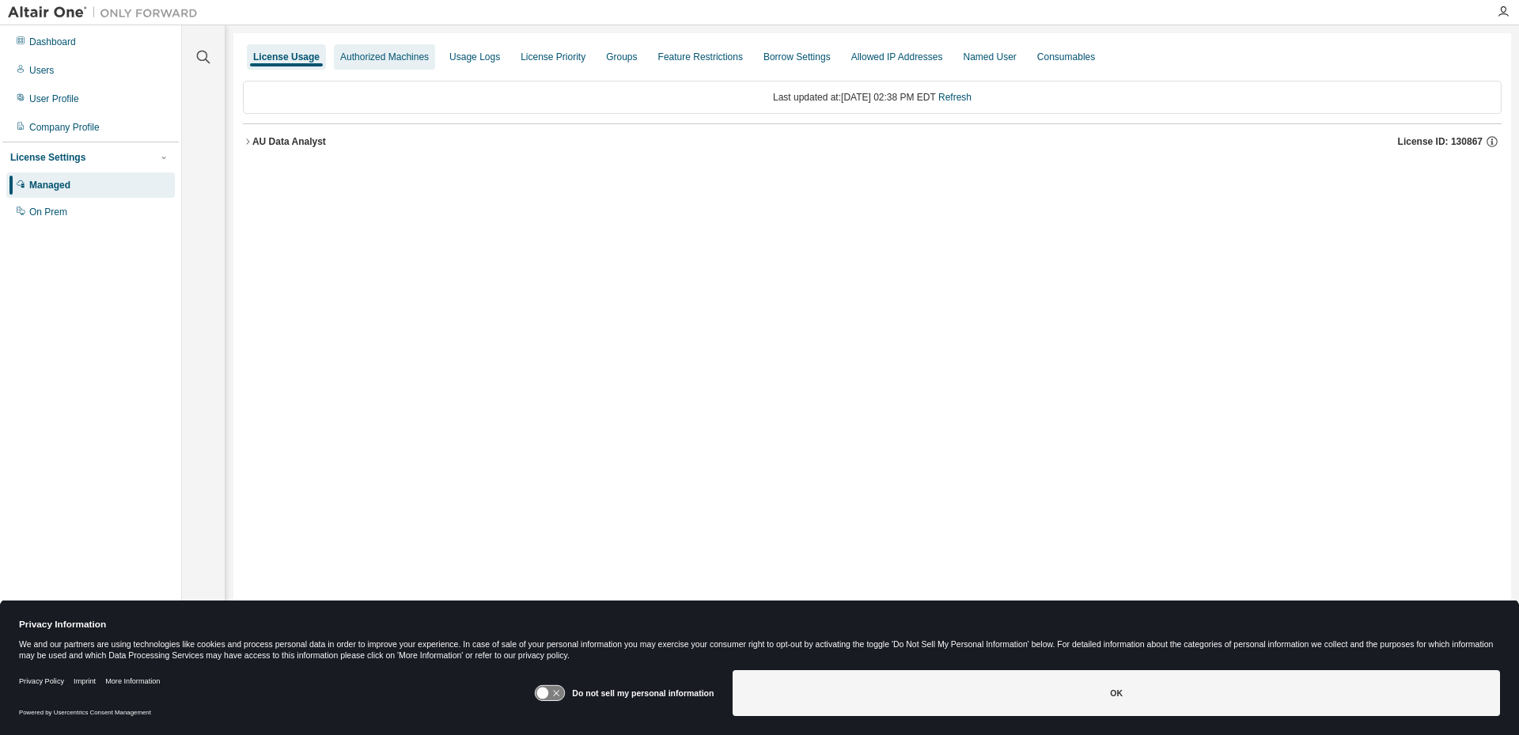
click at [403, 54] on div "Authorized Machines" at bounding box center [384, 57] width 89 height 13
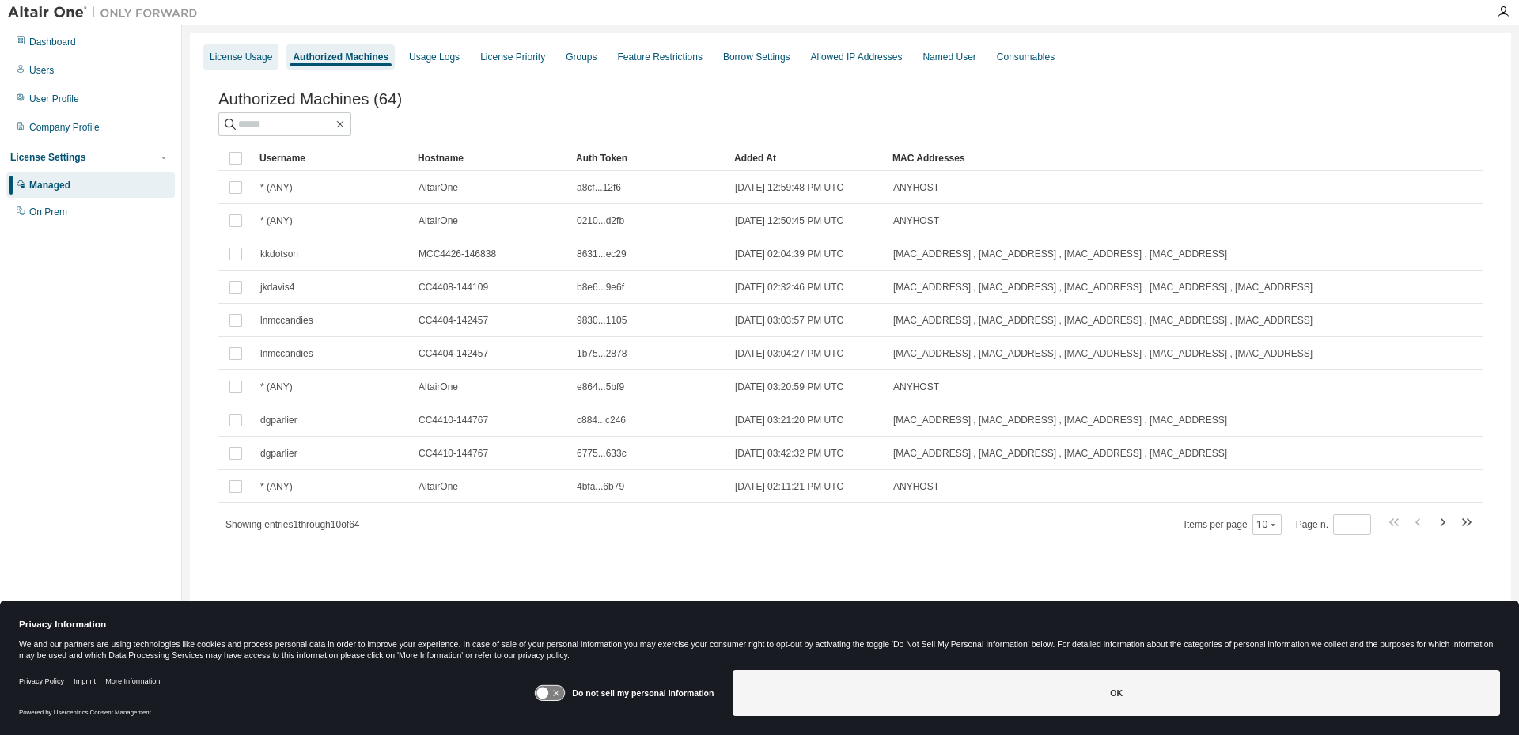
drag, startPoint x: 255, startPoint y: 56, endPoint x: 255, endPoint y: 66, distance: 9.5
click at [254, 56] on div "License Usage" at bounding box center [241, 57] width 62 height 13
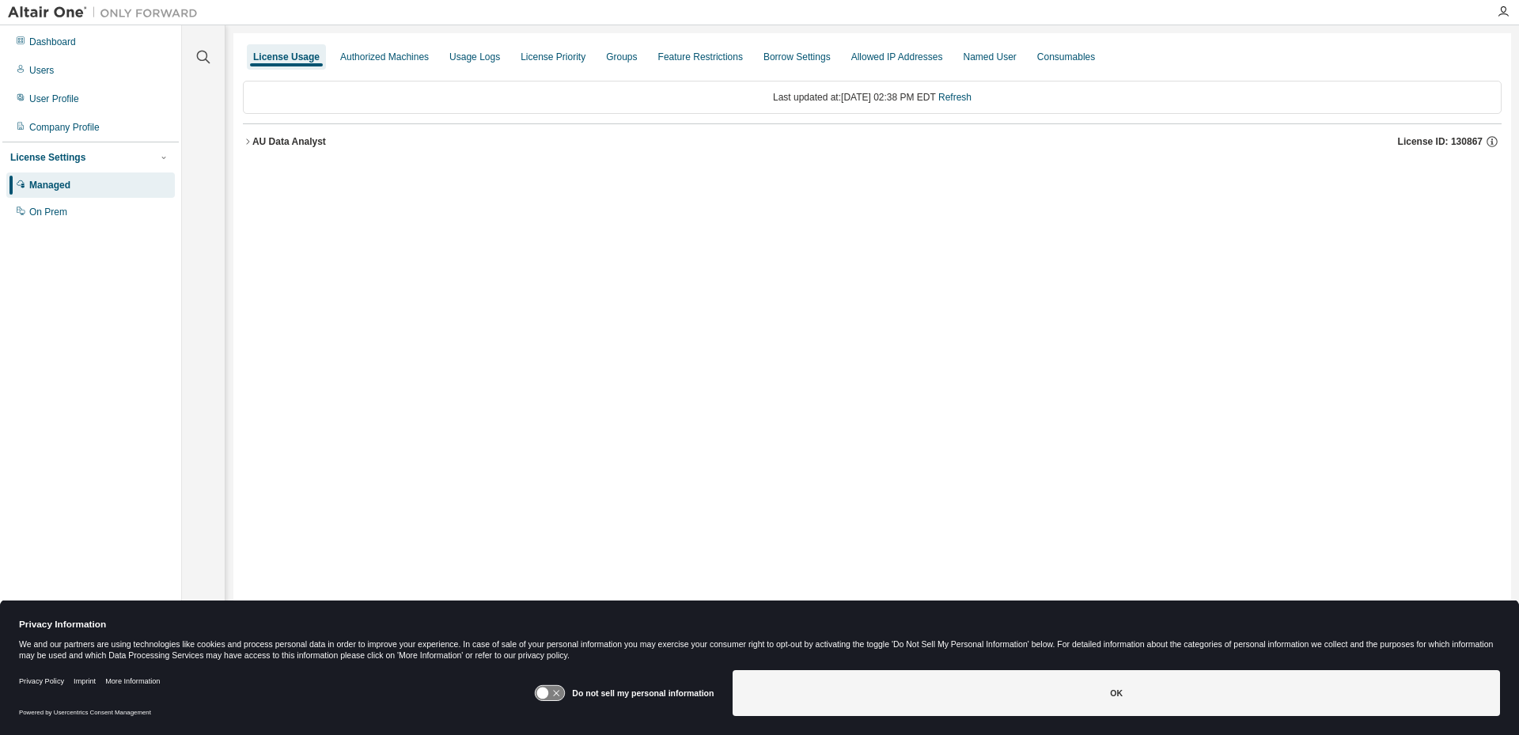
click at [249, 142] on icon "button" at bounding box center [247, 141] width 3 height 6
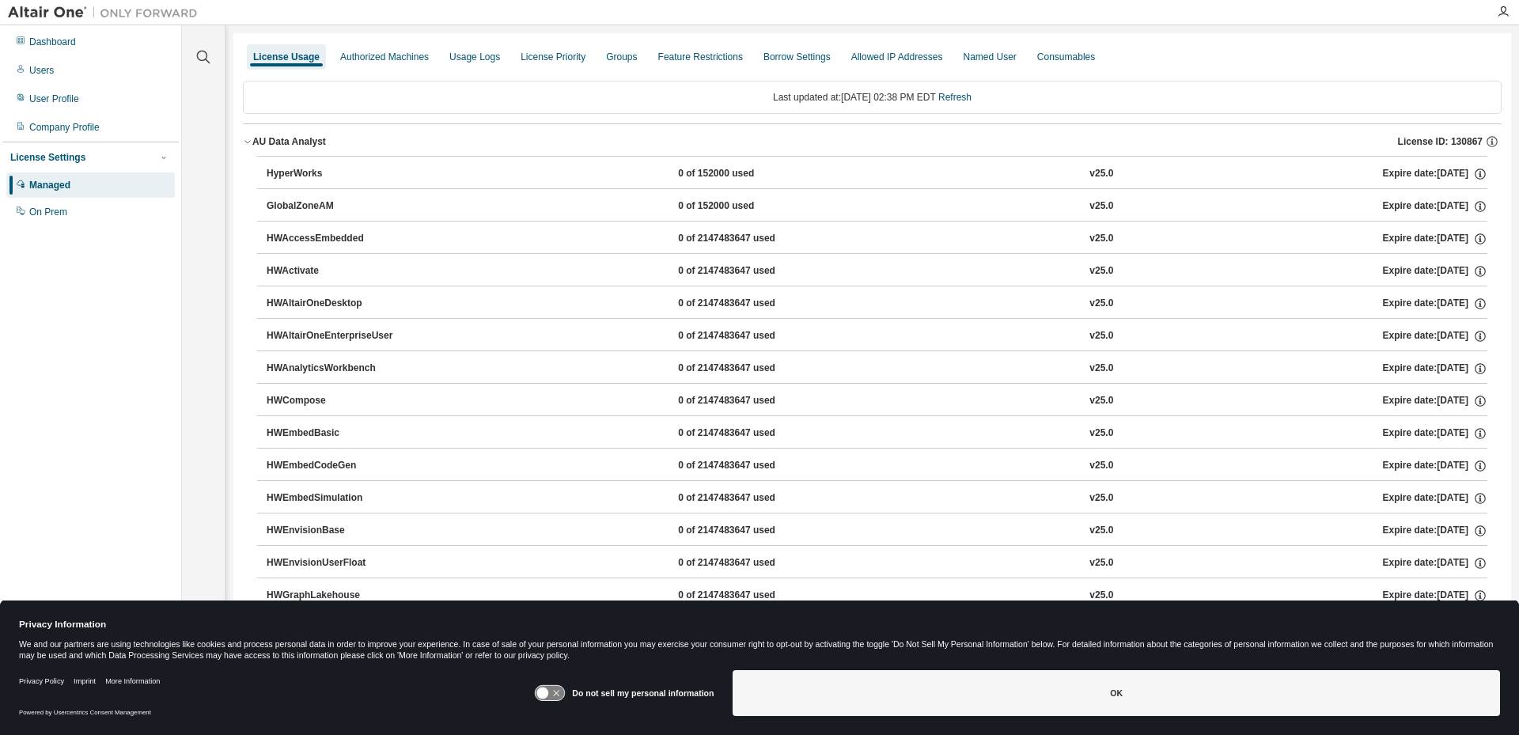
click at [251, 135] on button "AU Data Analyst License ID: 130867" at bounding box center [872, 141] width 1258 height 35
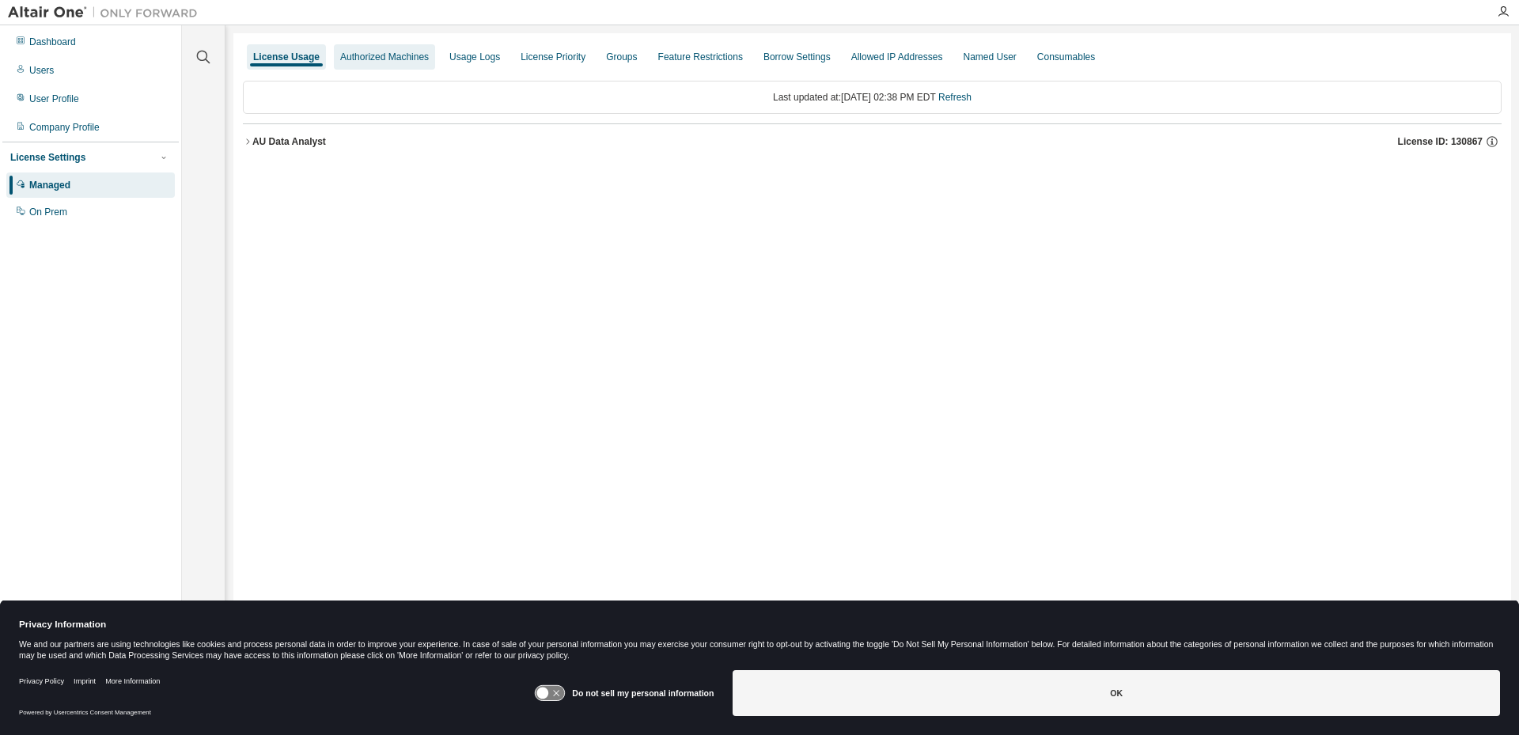
click at [364, 50] on div "Authorized Machines" at bounding box center [384, 56] width 101 height 25
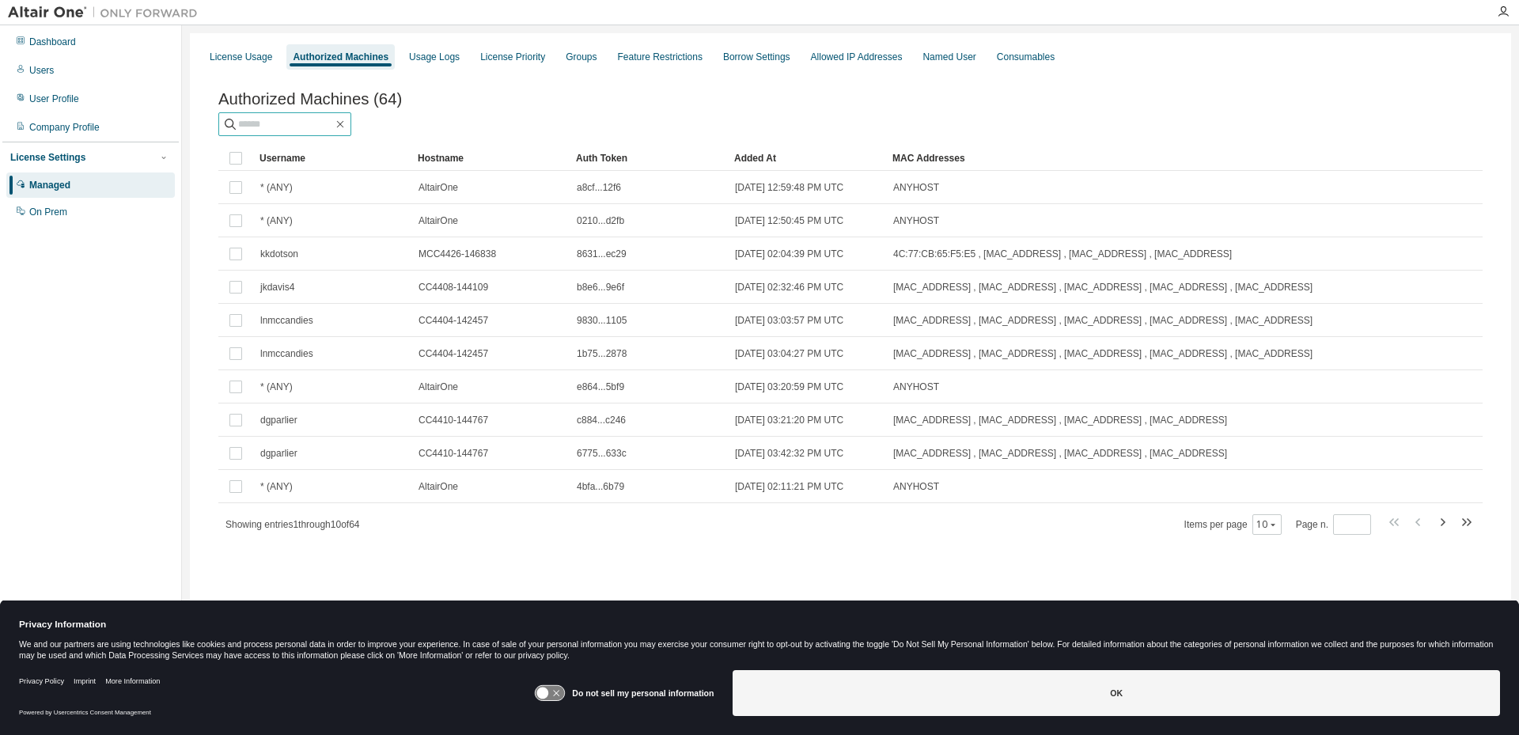
click at [296, 124] on input "text" at bounding box center [285, 124] width 95 height 16
type input "*********"
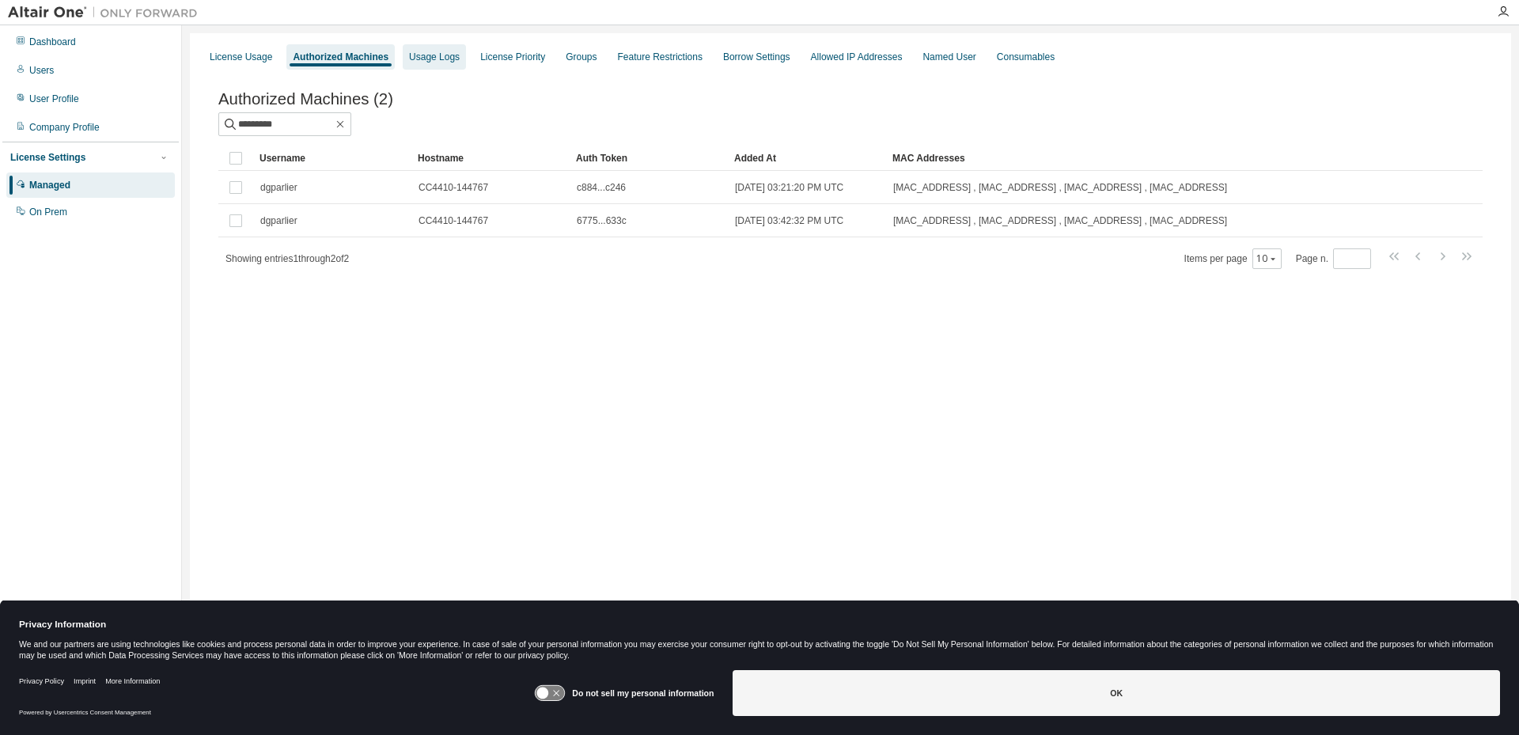
click at [427, 55] on div "Usage Logs" at bounding box center [434, 57] width 51 height 13
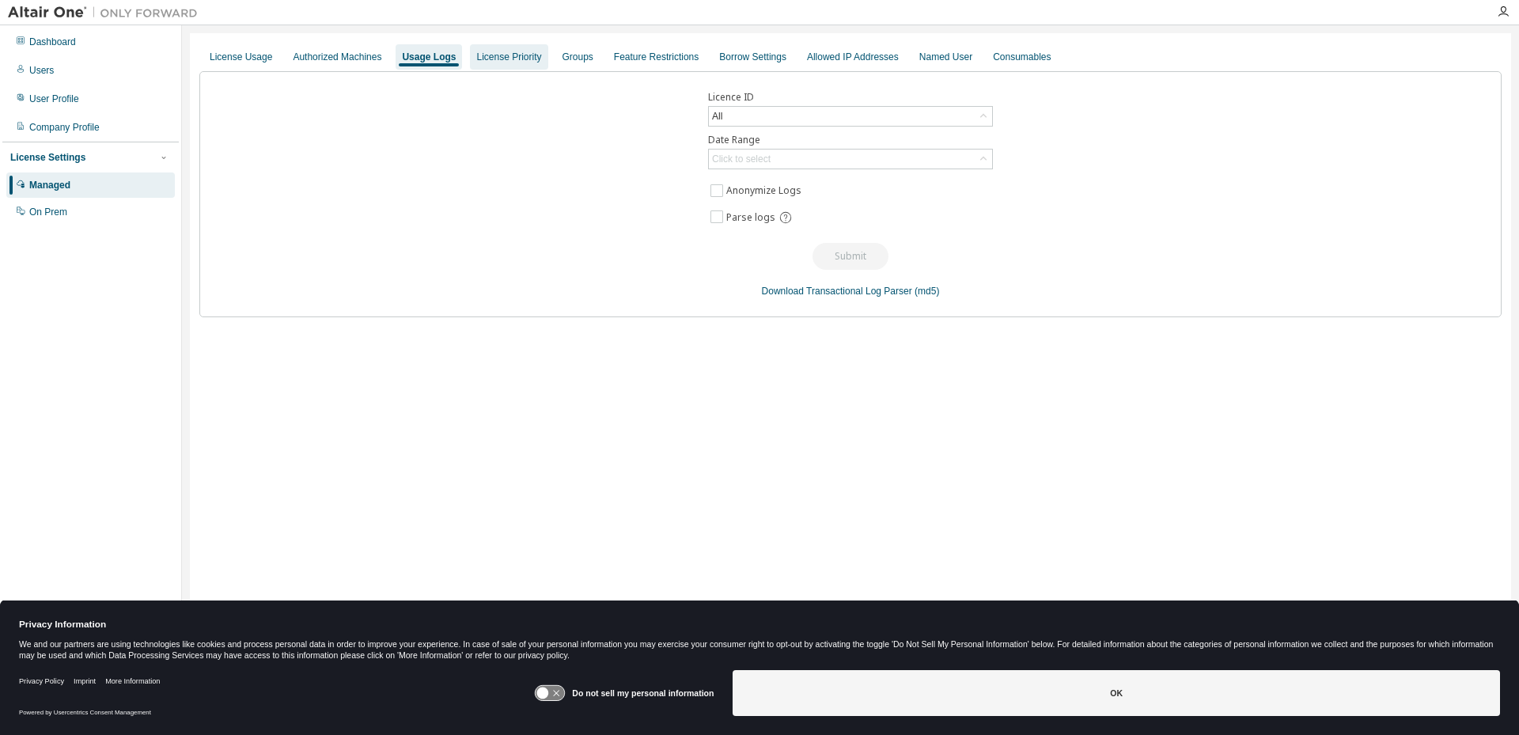
click at [487, 59] on div "License Priority" at bounding box center [508, 57] width 65 height 13
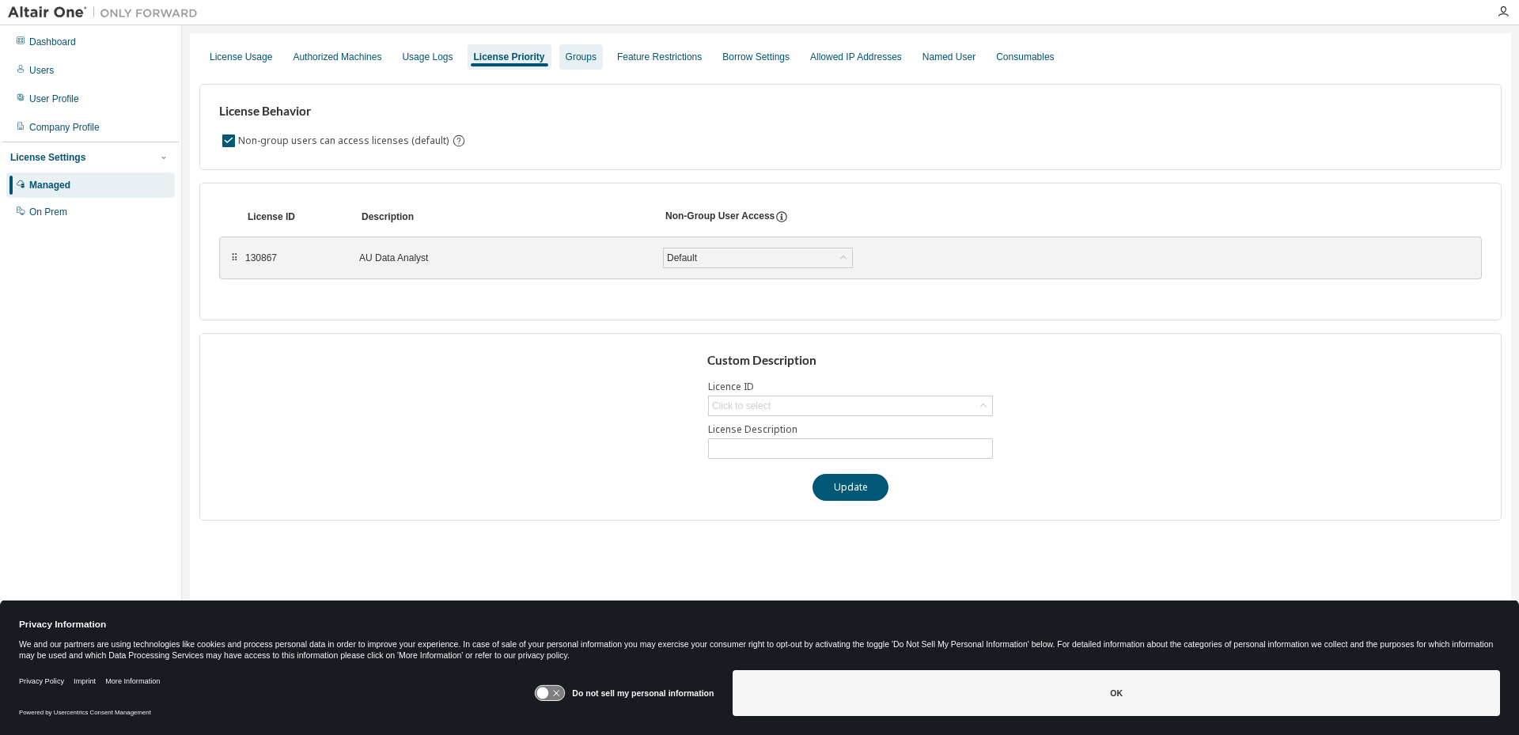
click at [582, 59] on div "Groups" at bounding box center [581, 57] width 31 height 13
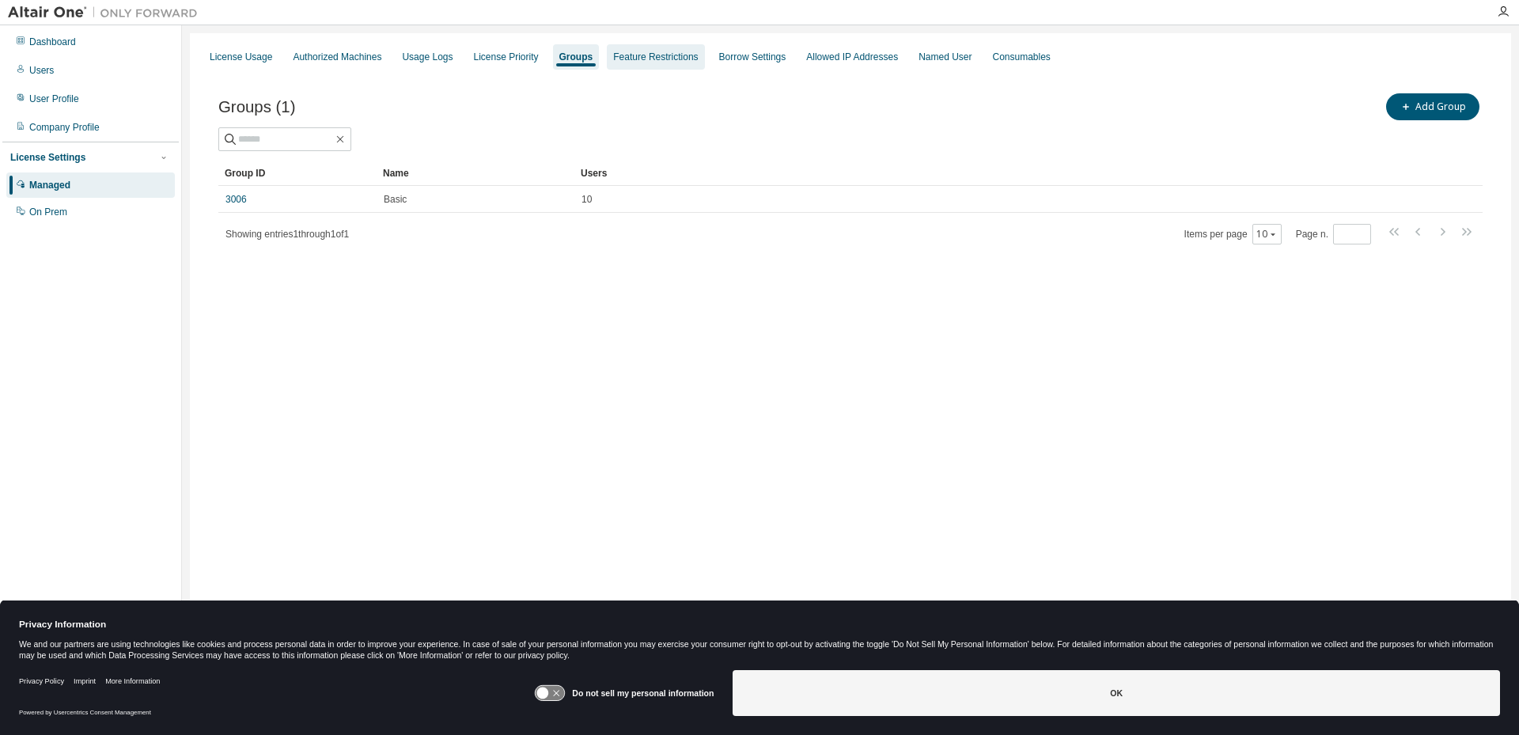
click at [658, 59] on div "Feature Restrictions" at bounding box center [655, 57] width 85 height 13
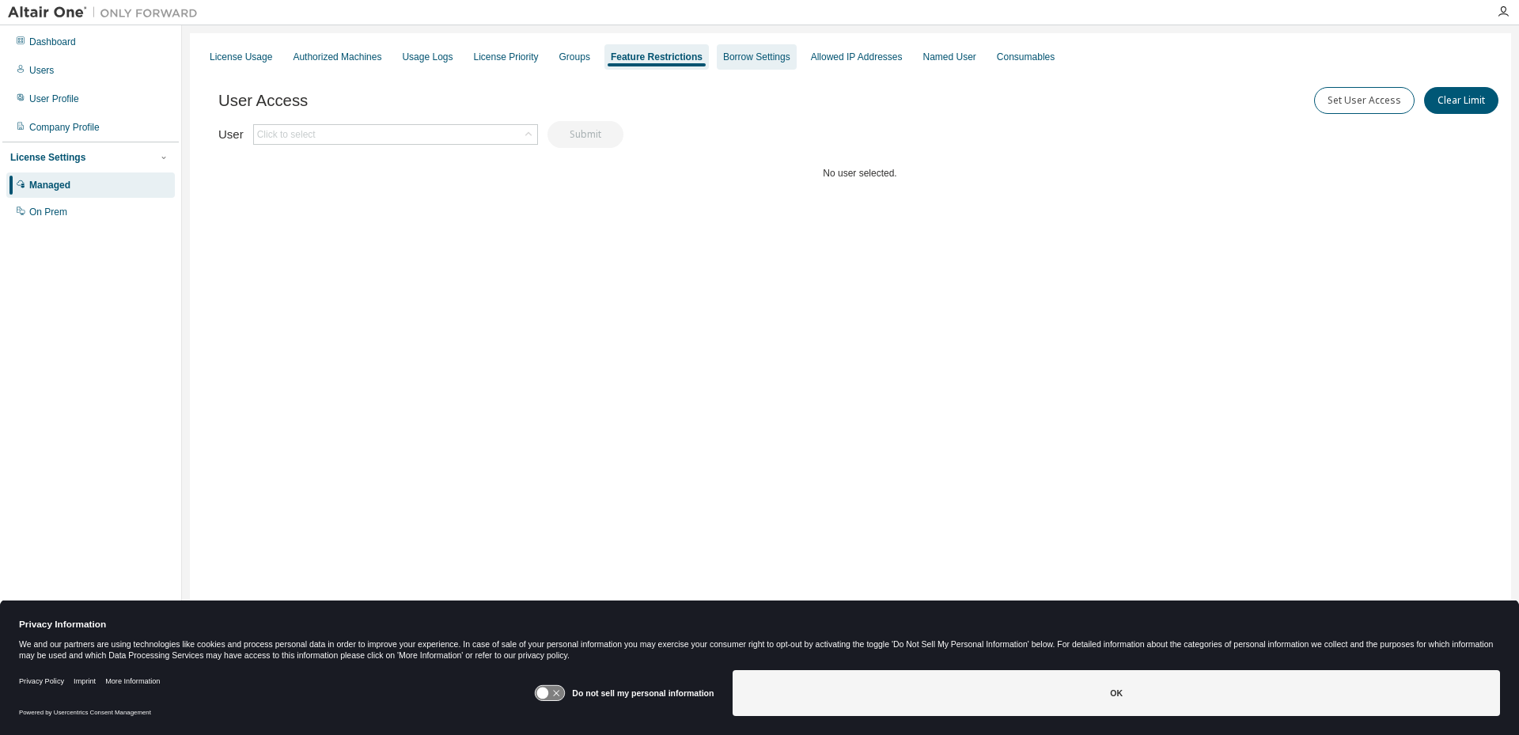
click at [732, 54] on div "Borrow Settings" at bounding box center [756, 57] width 67 height 13
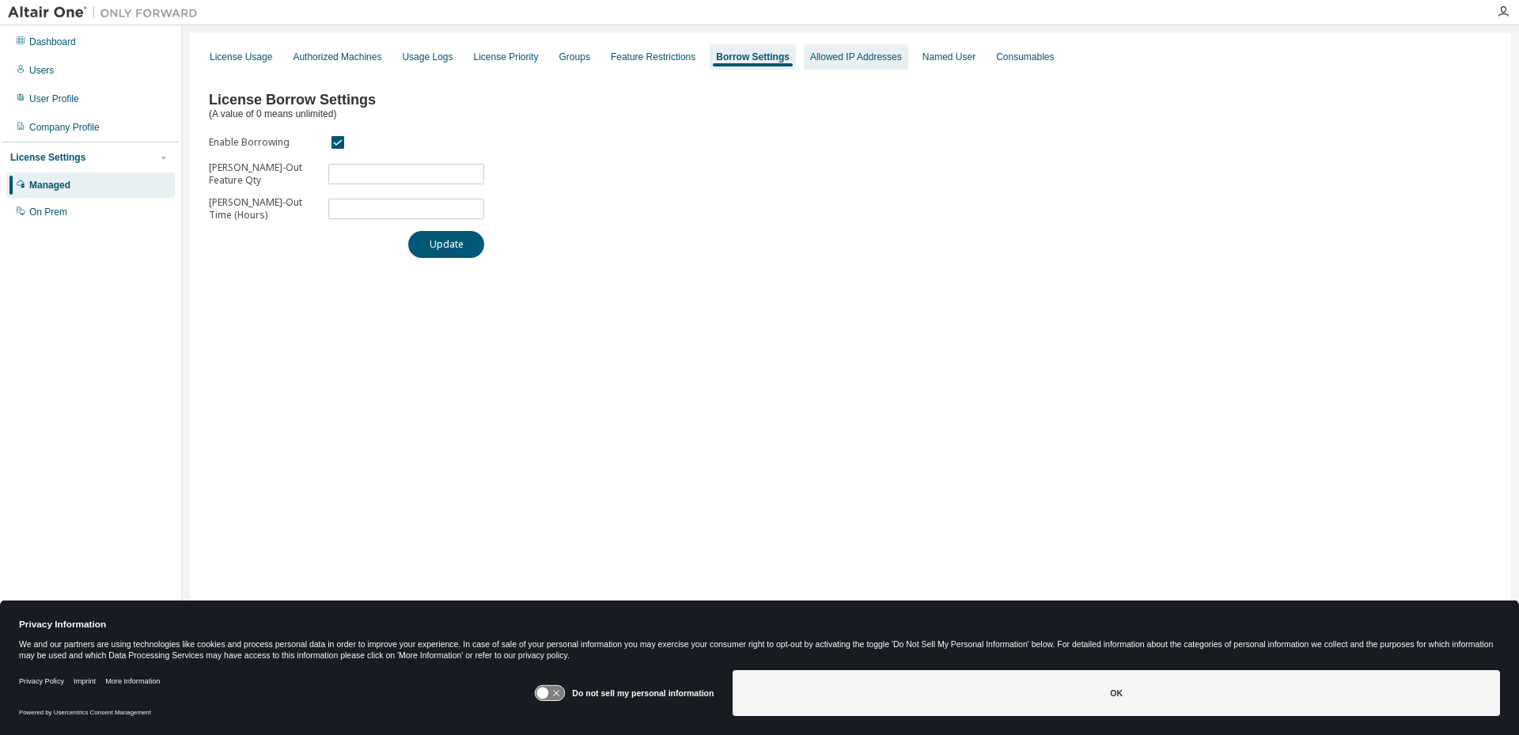
click at [842, 55] on div "Allowed IP Addresses" at bounding box center [856, 57] width 92 height 13
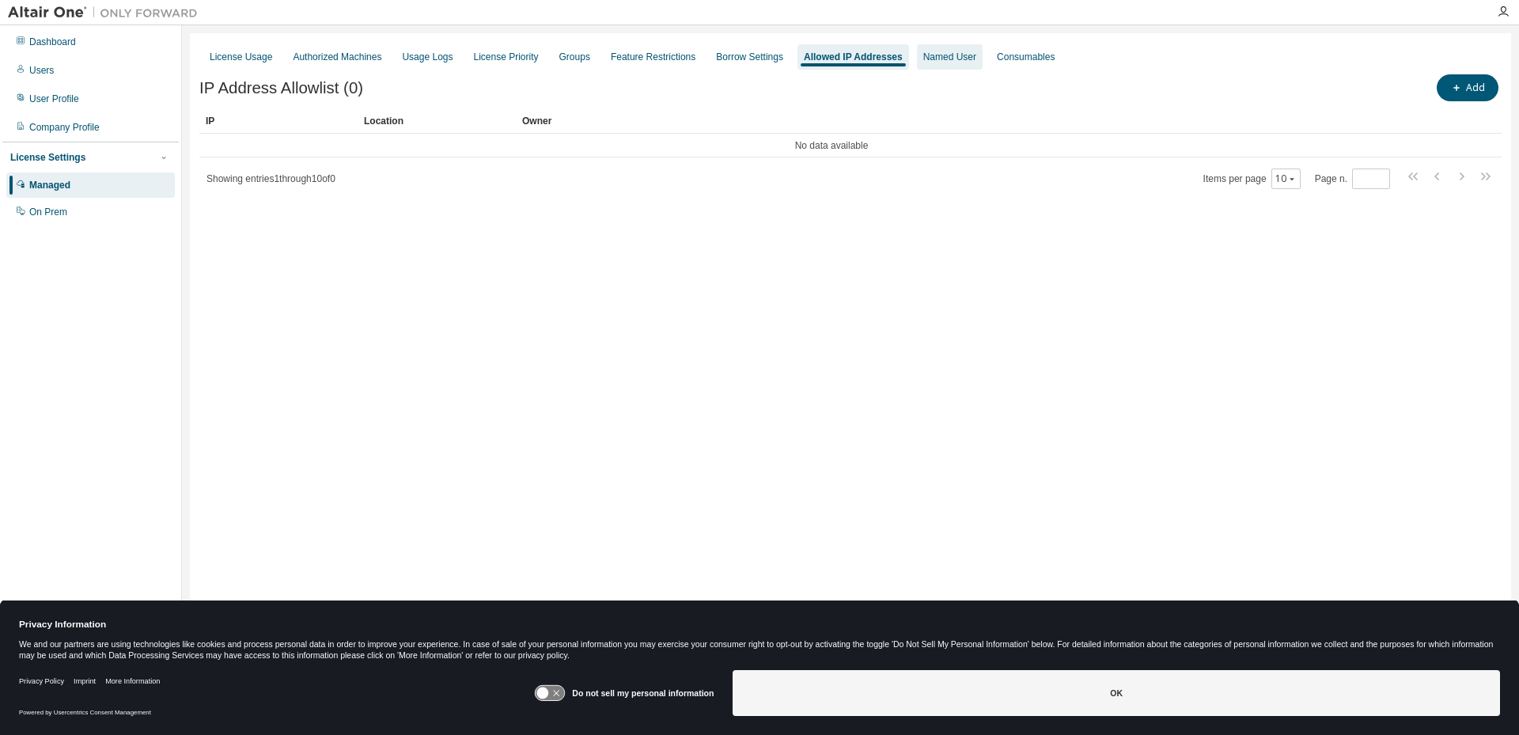
click at [938, 57] on div "Named User" at bounding box center [949, 57] width 53 height 13
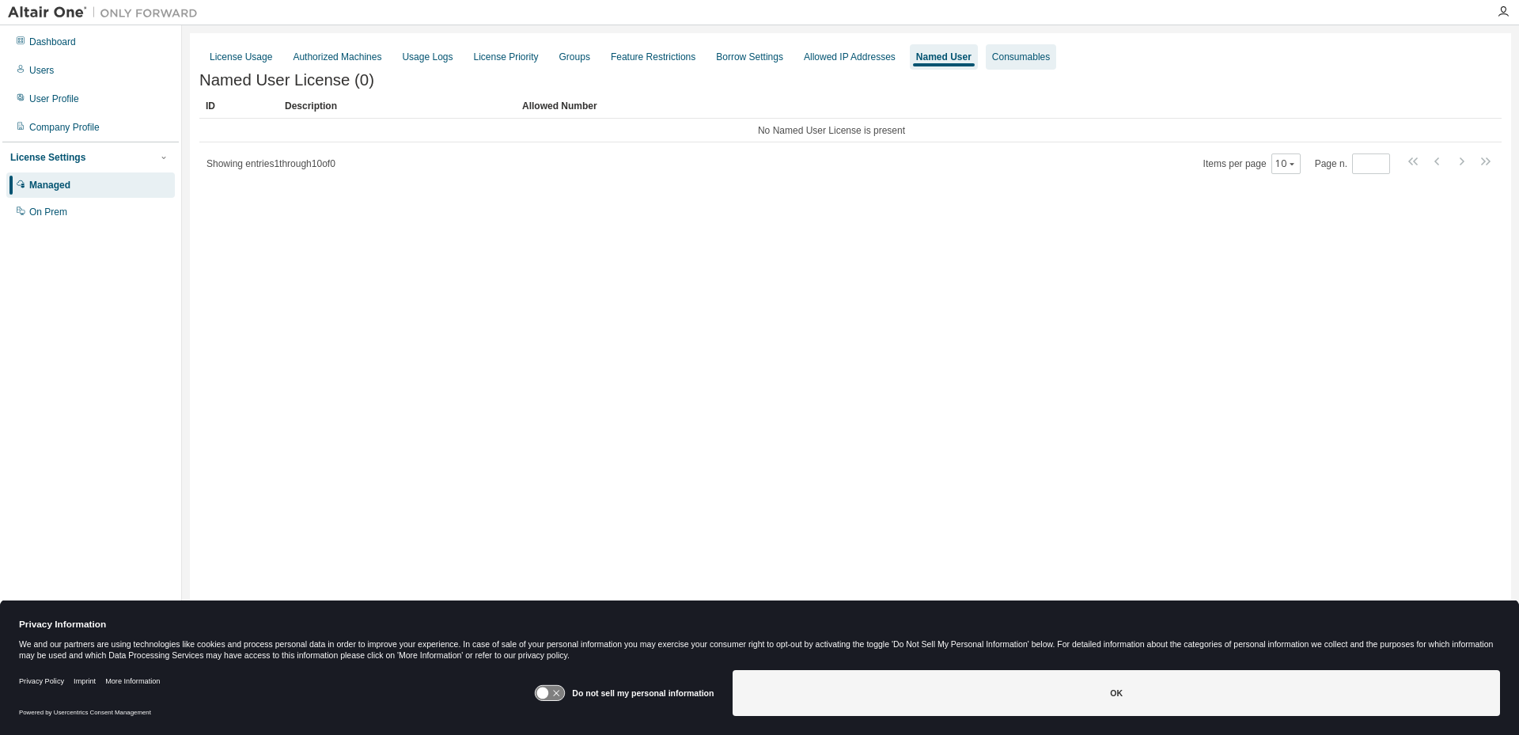
click at [1008, 55] on div "Consumables" at bounding box center [1021, 57] width 58 height 13
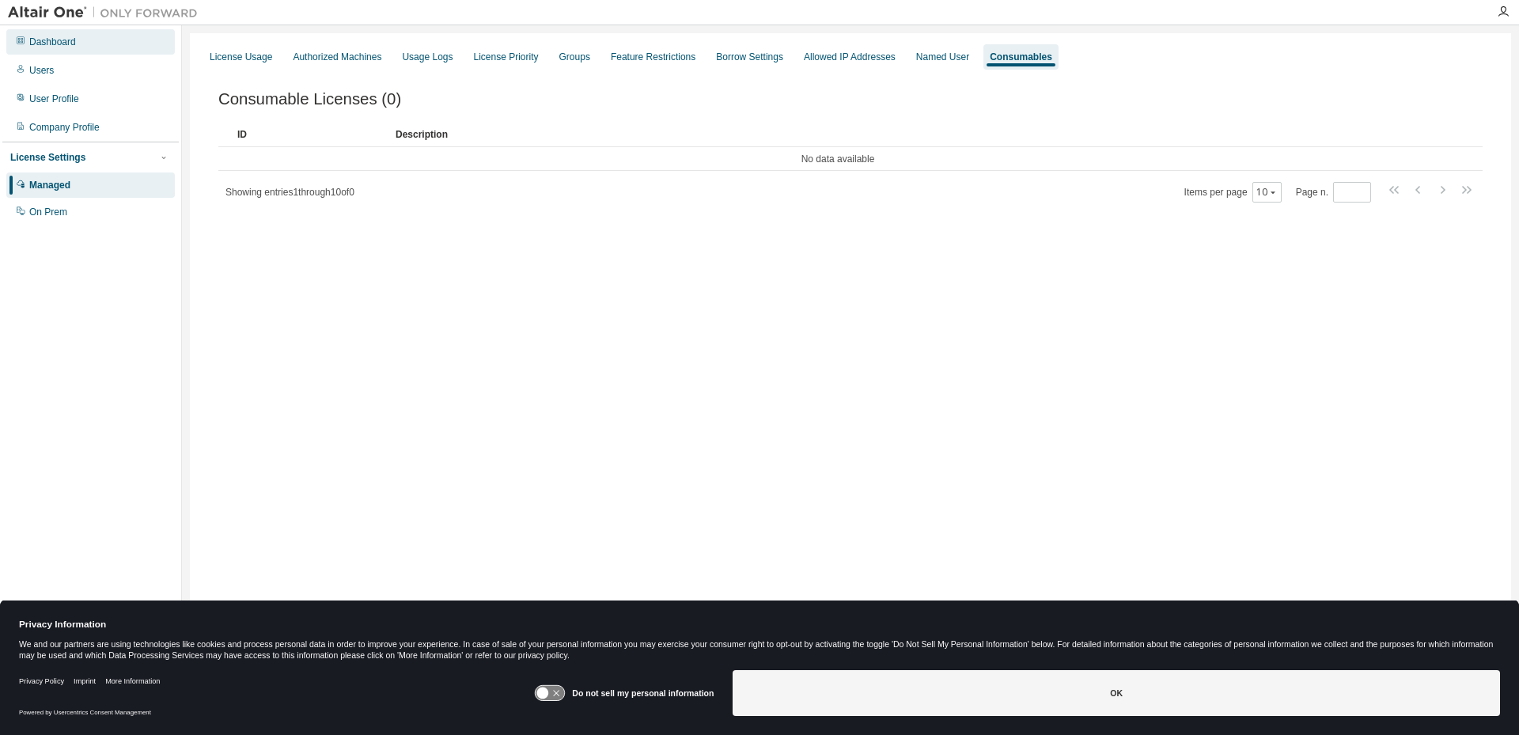
click at [38, 44] on div "Dashboard" at bounding box center [52, 42] width 47 height 13
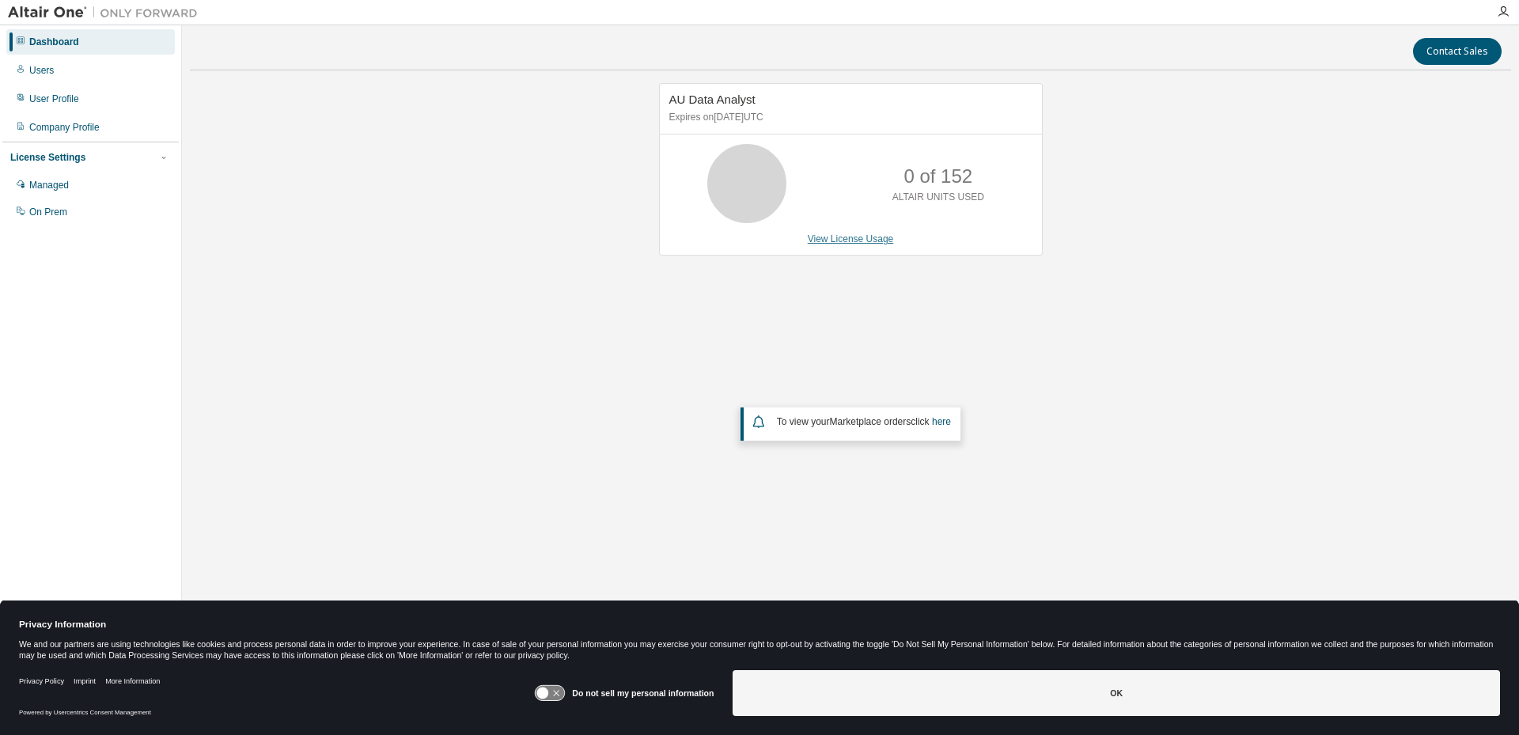
click at [861, 239] on link "View License Usage" at bounding box center [851, 238] width 86 height 11
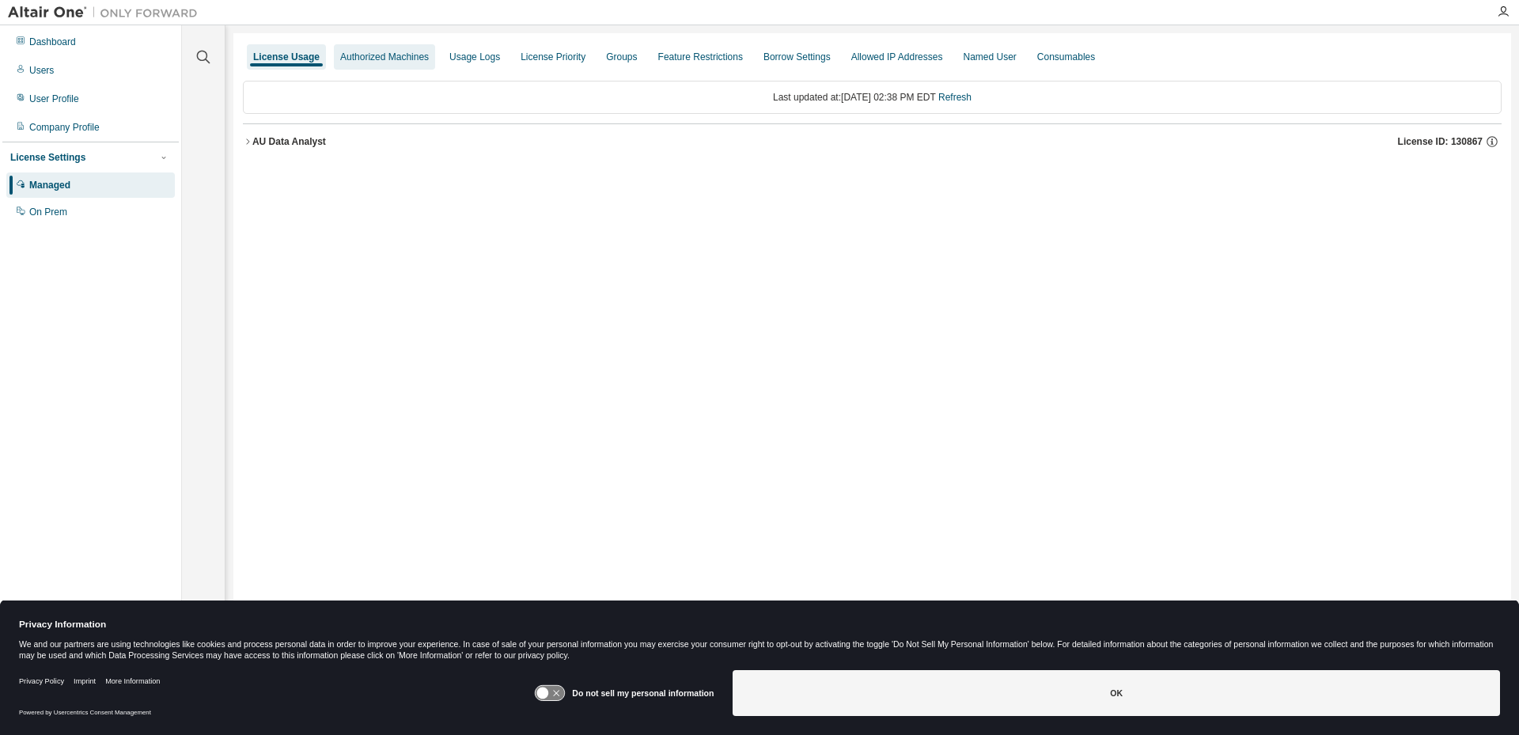
click at [352, 56] on div "Authorized Machines" at bounding box center [384, 57] width 89 height 13
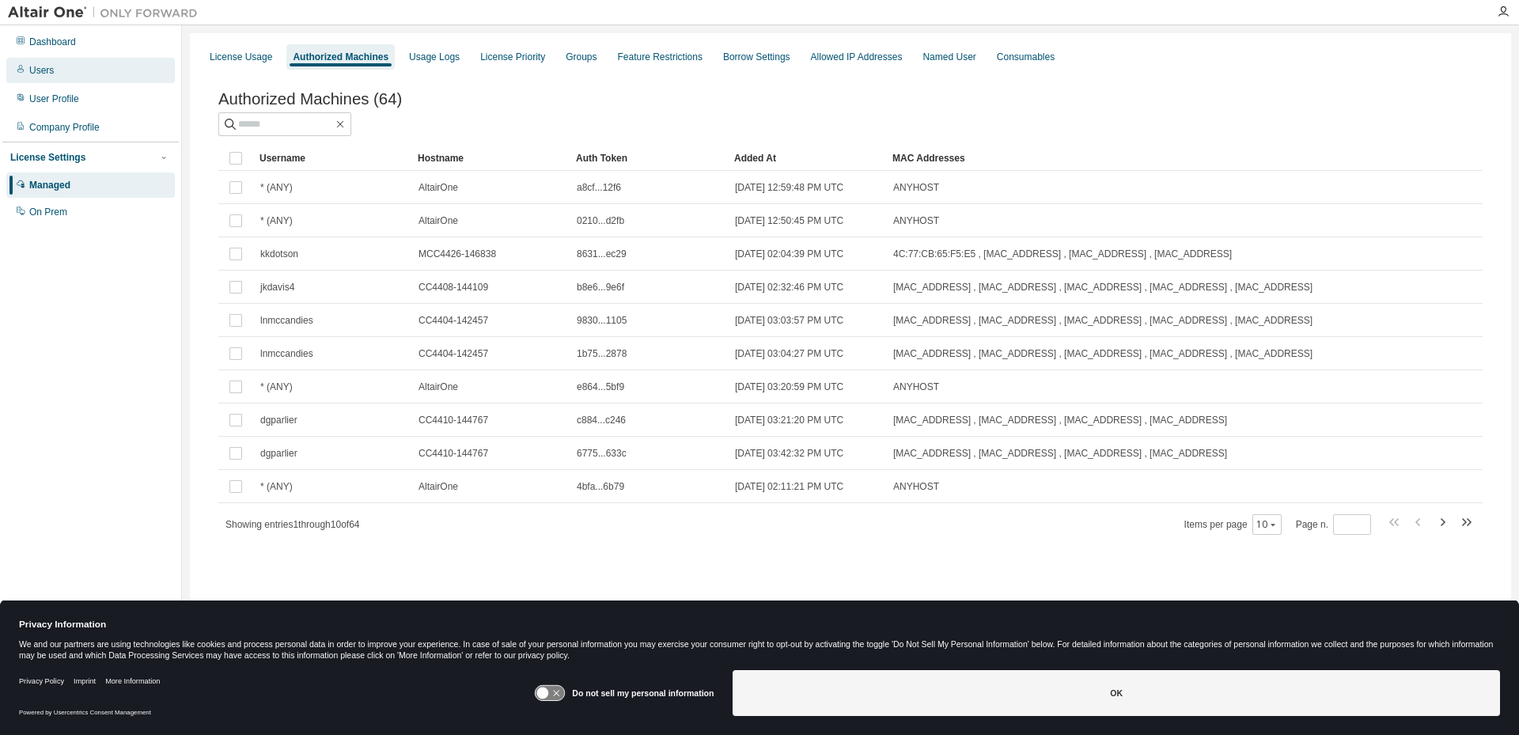
click at [24, 66] on icon at bounding box center [20, 68] width 9 height 9
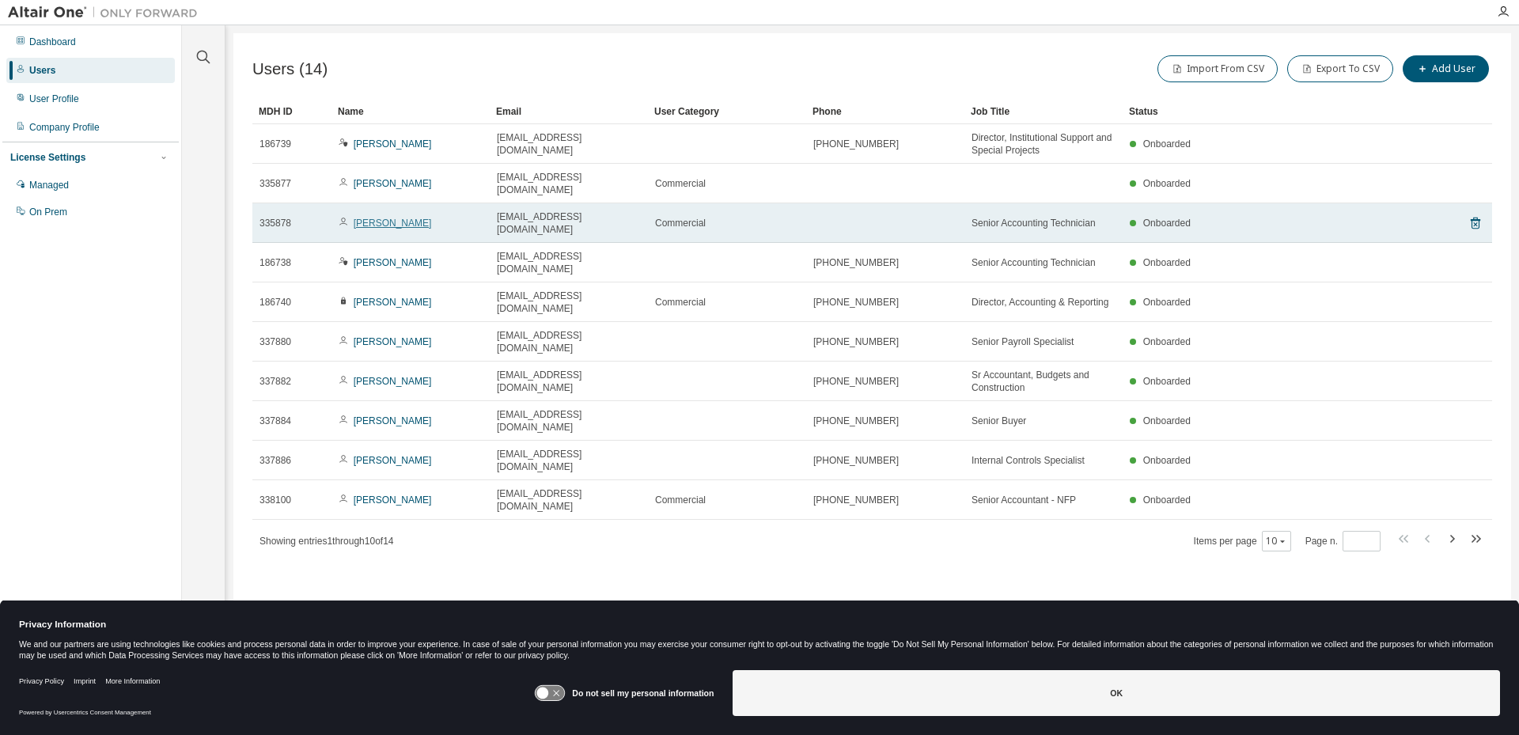
click at [392, 218] on link "[PERSON_NAME]" at bounding box center [393, 223] width 78 height 11
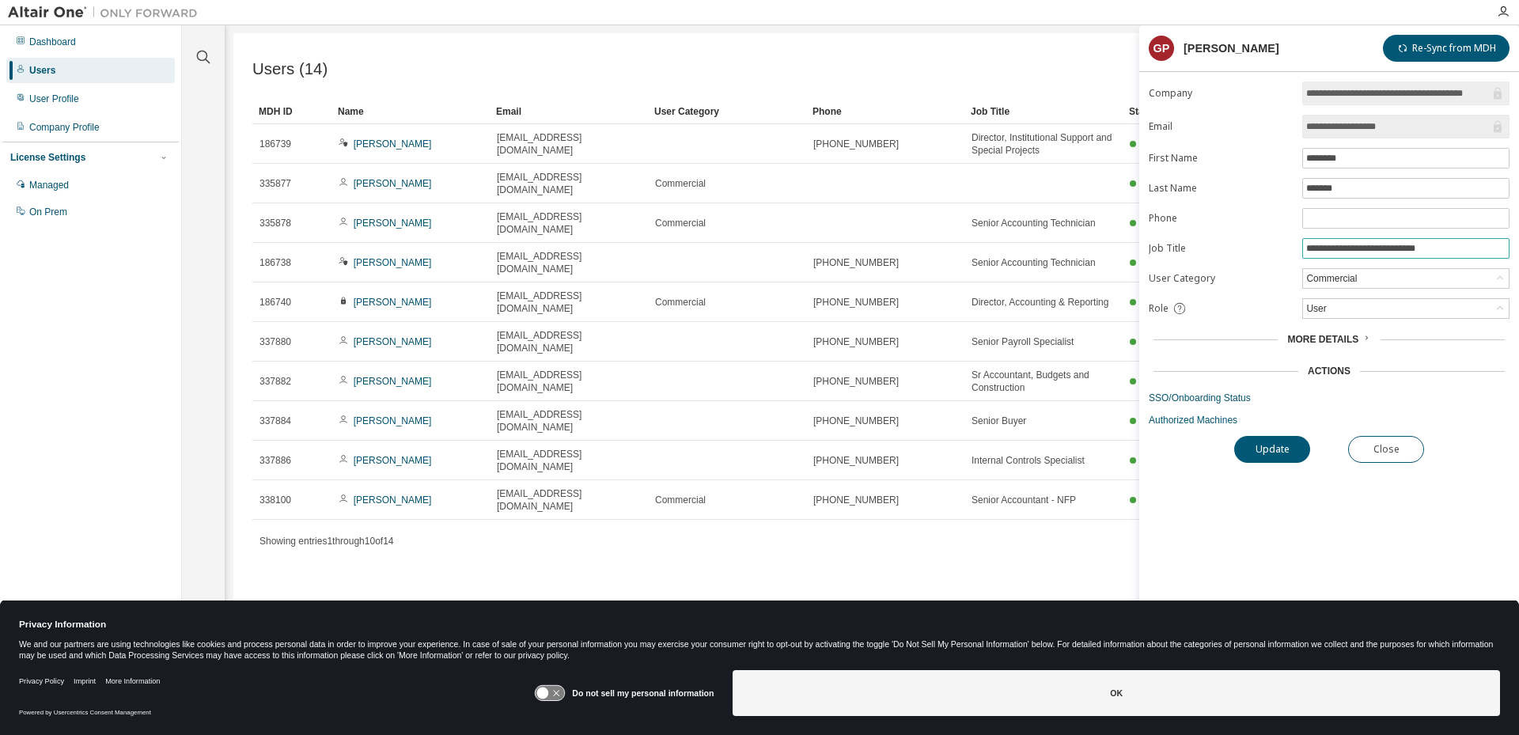
drag, startPoint x: 1447, startPoint y: 251, endPoint x: 1261, endPoint y: 256, distance: 186.7
click at [1261, 256] on form "**********" at bounding box center [1328, 253] width 361 height 345
type input "**********"
click at [1267, 443] on button "Update" at bounding box center [1272, 449] width 76 height 27
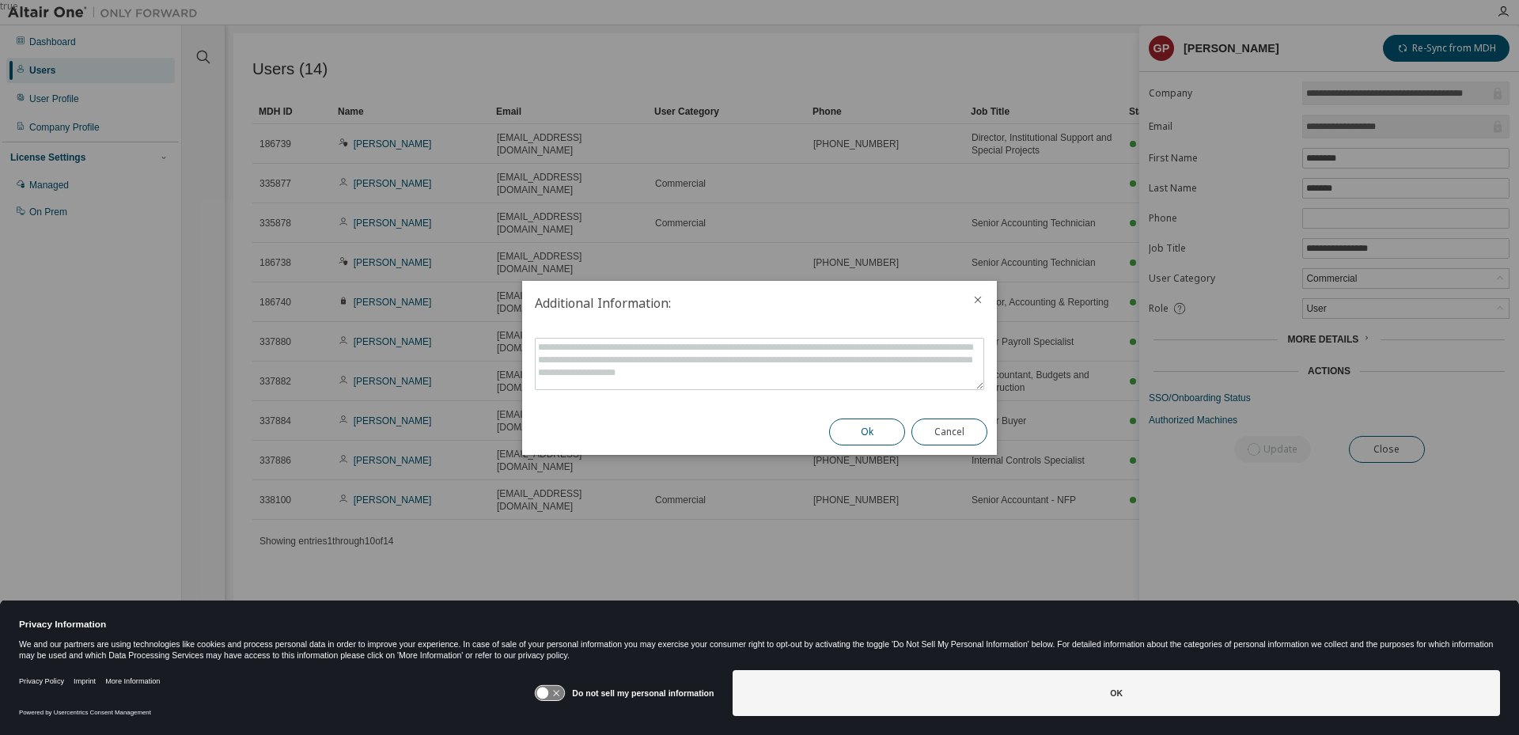
click at [883, 426] on button "Ok" at bounding box center [867, 431] width 76 height 27
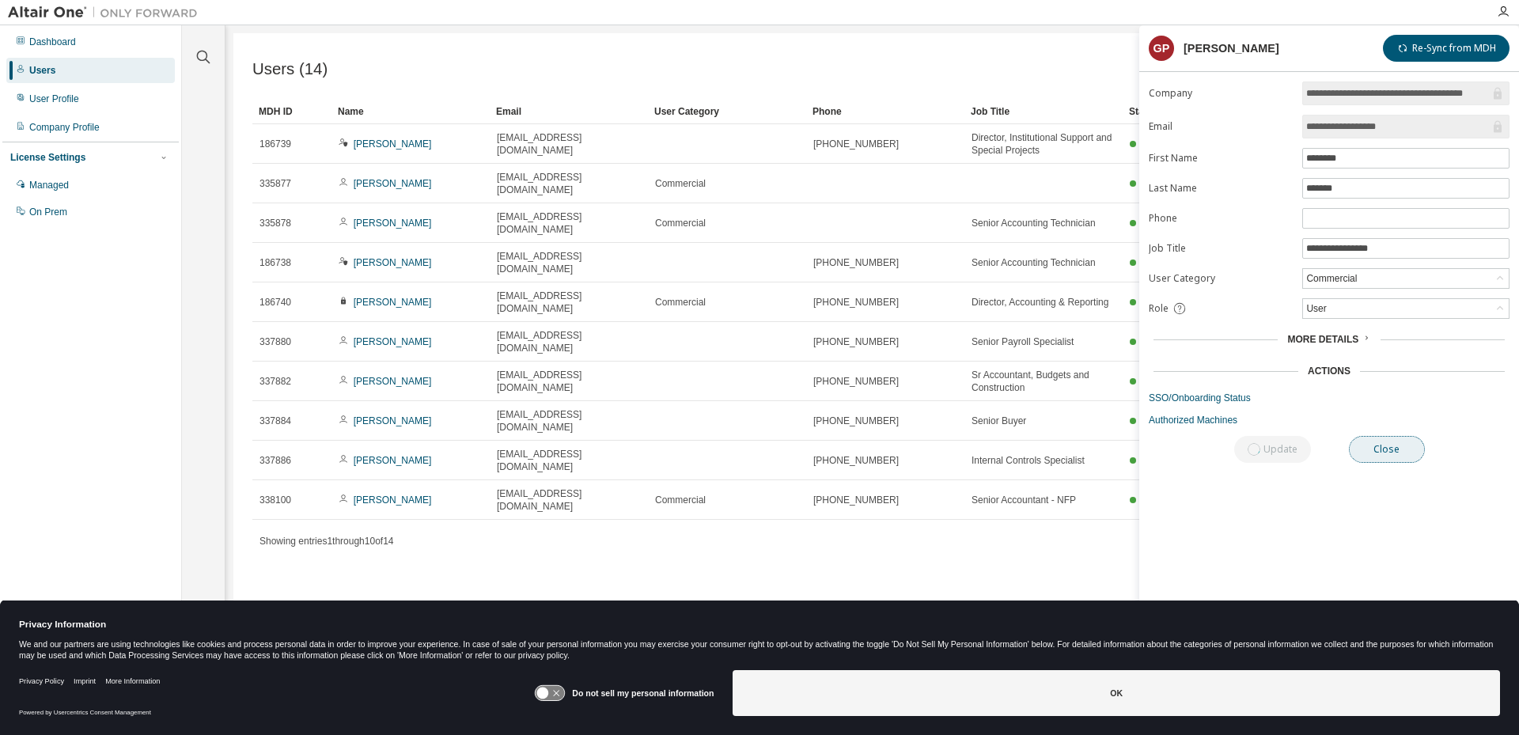
click at [1385, 439] on button "Close" at bounding box center [1387, 449] width 76 height 27
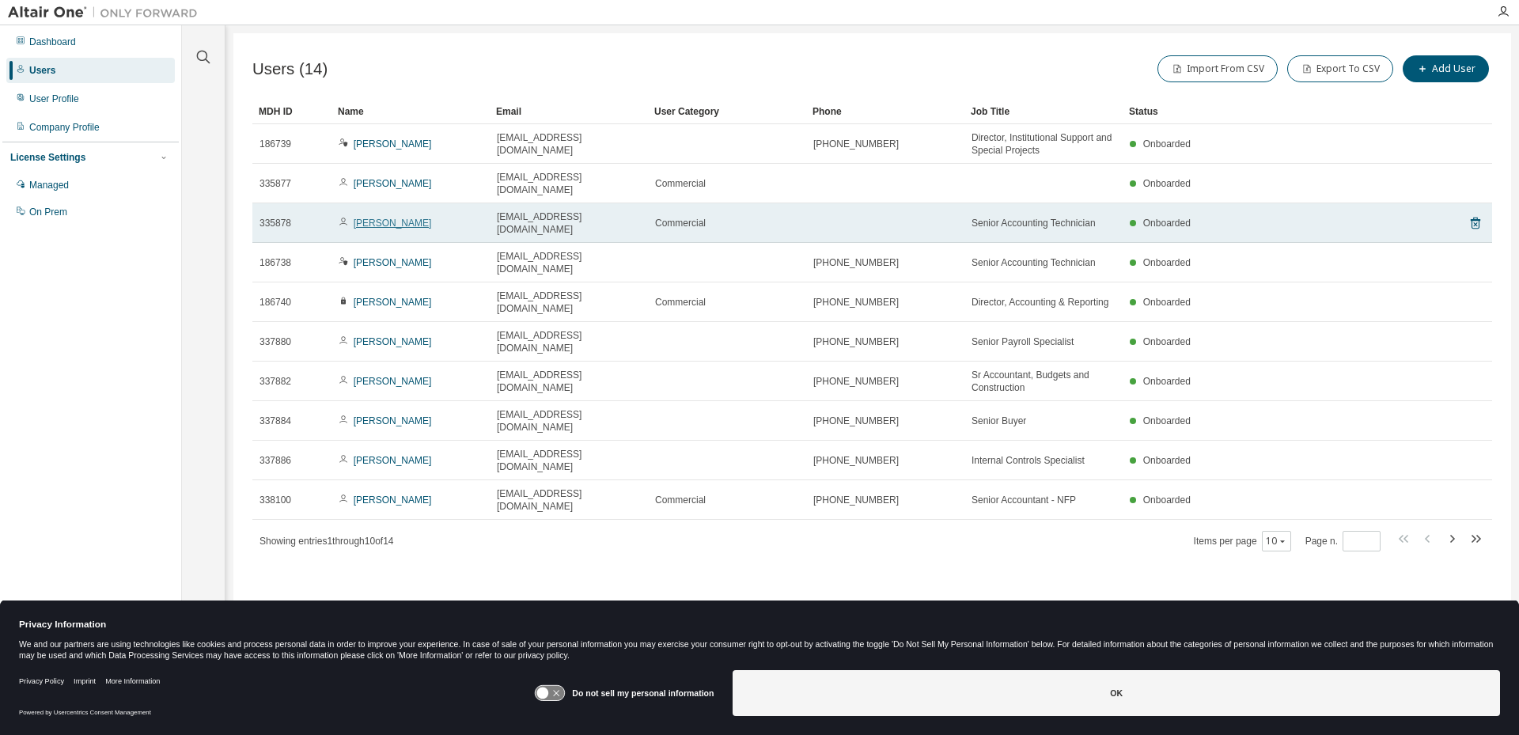
click at [371, 218] on link "[PERSON_NAME]" at bounding box center [393, 223] width 78 height 11
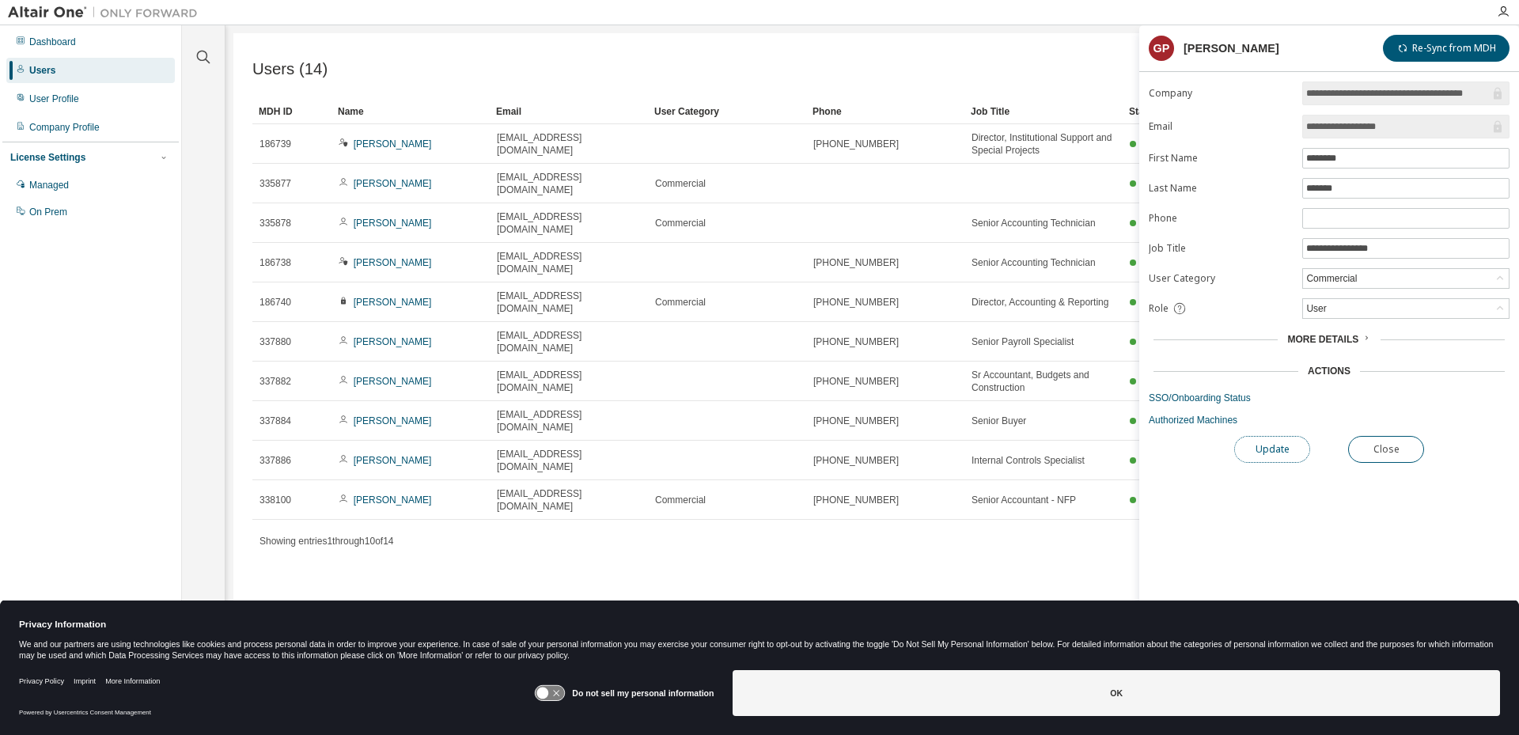
click at [1273, 449] on button "Update" at bounding box center [1272, 449] width 76 height 27
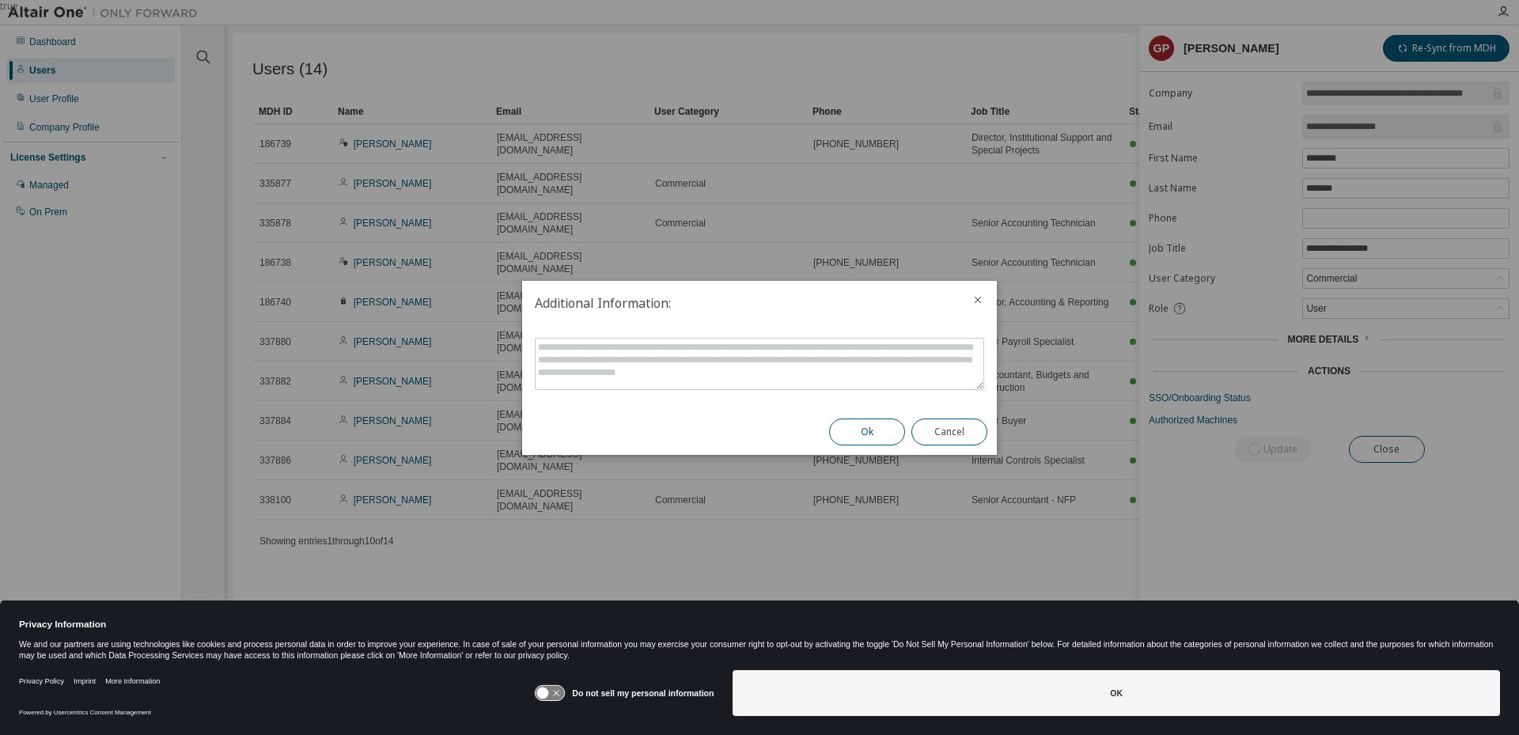
click at [862, 419] on button "Ok" at bounding box center [867, 431] width 76 height 27
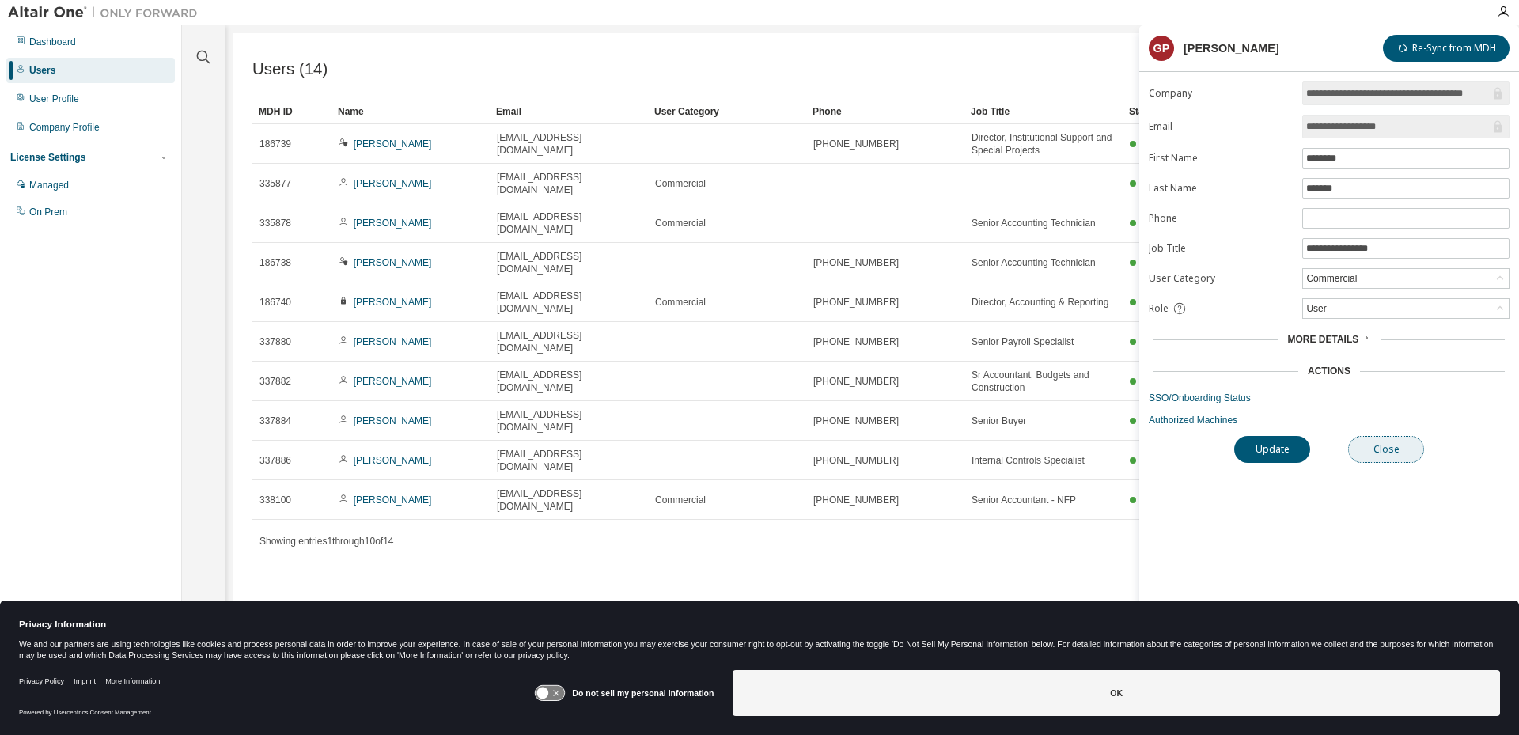
click at [1387, 450] on button "Close" at bounding box center [1386, 449] width 76 height 27
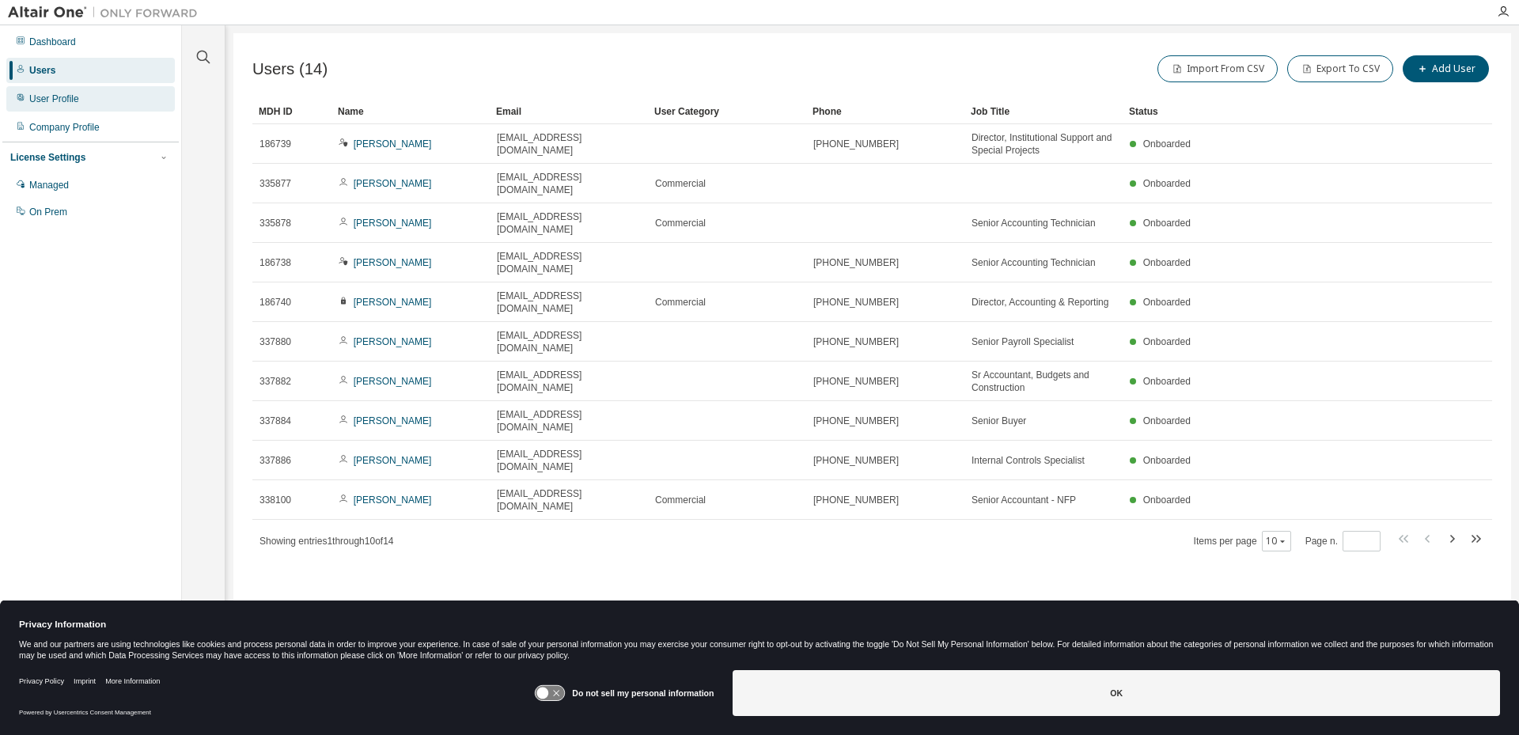
click at [59, 100] on div "User Profile" at bounding box center [54, 99] width 50 height 13
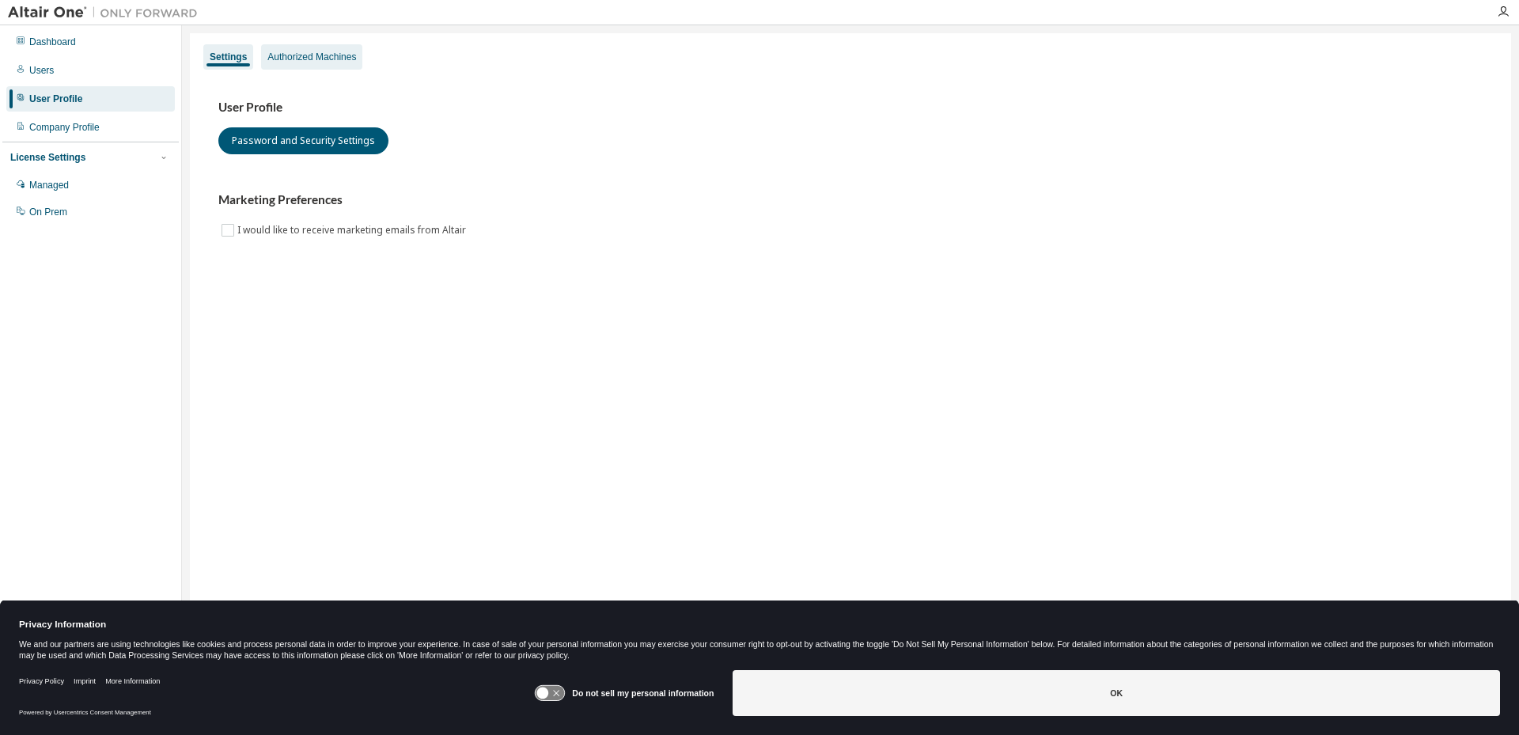
click at [312, 51] on div "Authorized Machines" at bounding box center [311, 57] width 89 height 13
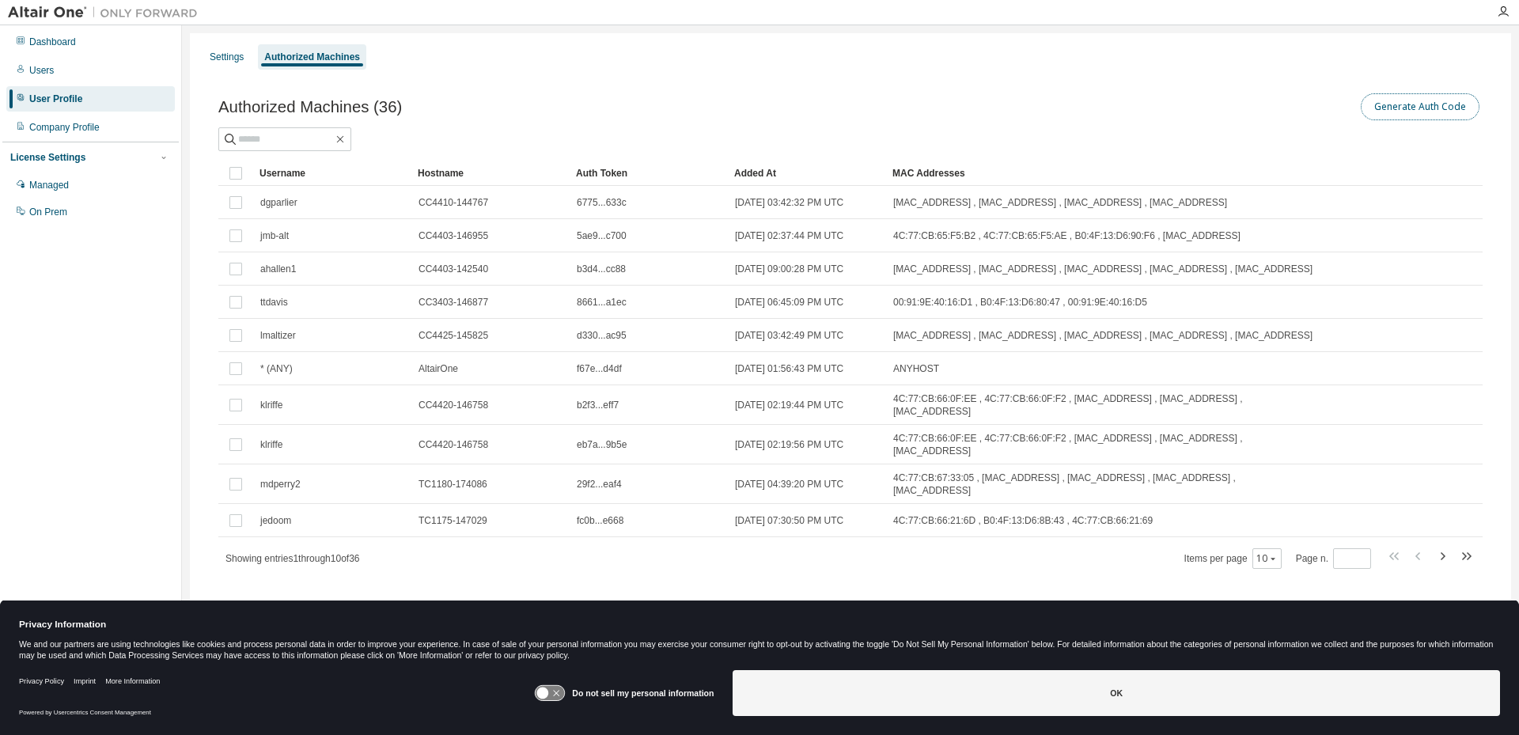
click at [1418, 100] on button "Generate Auth Code" at bounding box center [1419, 106] width 119 height 27
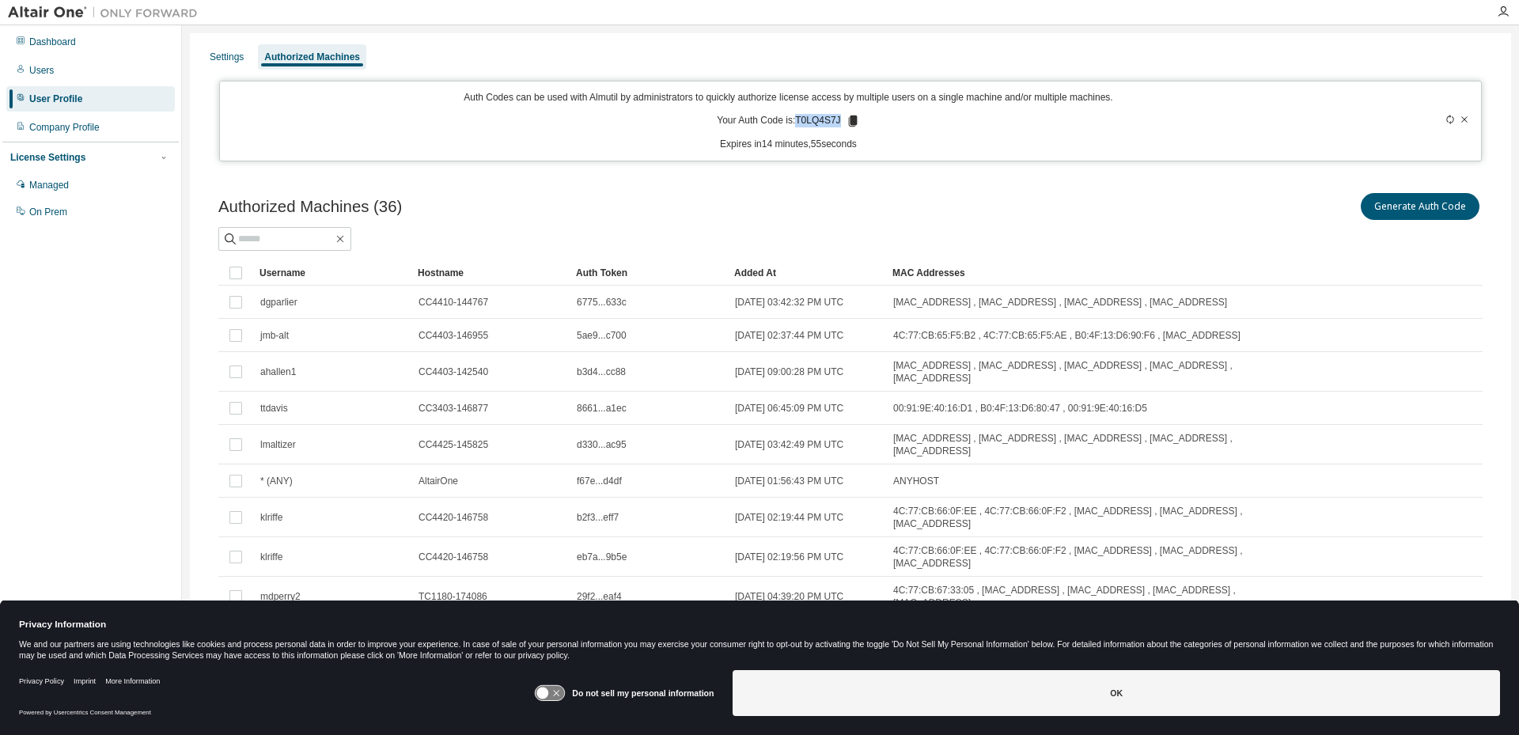
drag, startPoint x: 794, startPoint y: 119, endPoint x: 836, endPoint y: 119, distance: 41.9
click at [836, 119] on p "Your Auth Code is: T0LQ4S7J" at bounding box center [788, 121] width 142 height 14
click at [863, 204] on div "Generate Auth Code" at bounding box center [1166, 206] width 632 height 33
